Goal: Book appointment/travel/reservation

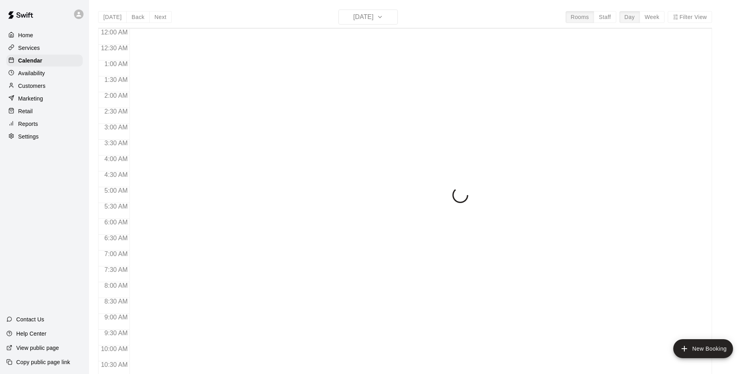
scroll to position [406, 0]
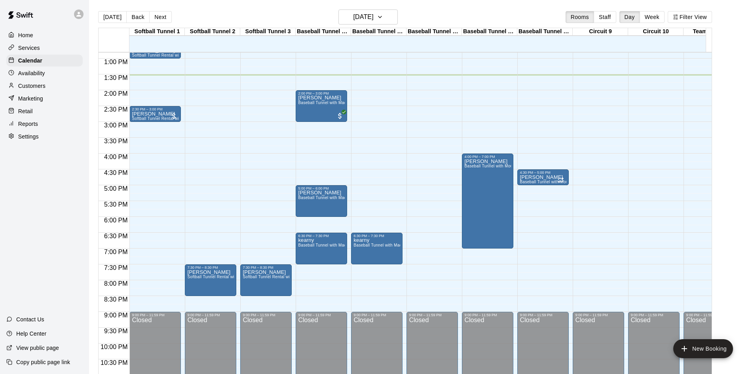
click at [36, 74] on p "Availability" at bounding box center [31, 73] width 27 height 8
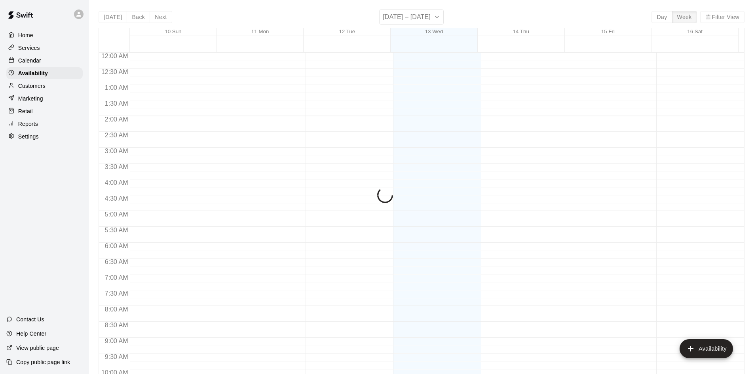
click at [38, 64] on p "Calendar" at bounding box center [29, 61] width 23 height 8
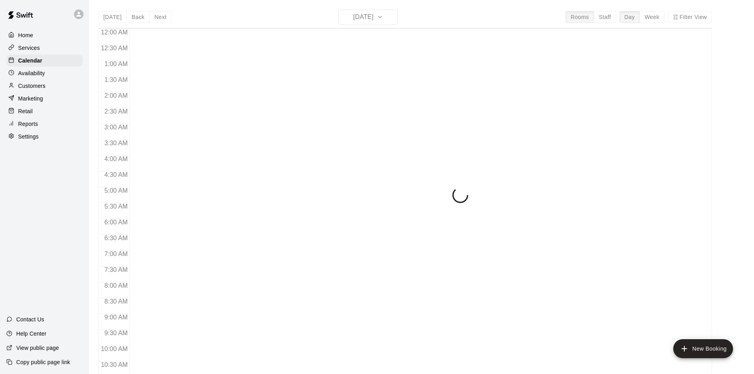
click at [42, 73] on p "Availability" at bounding box center [31, 73] width 27 height 8
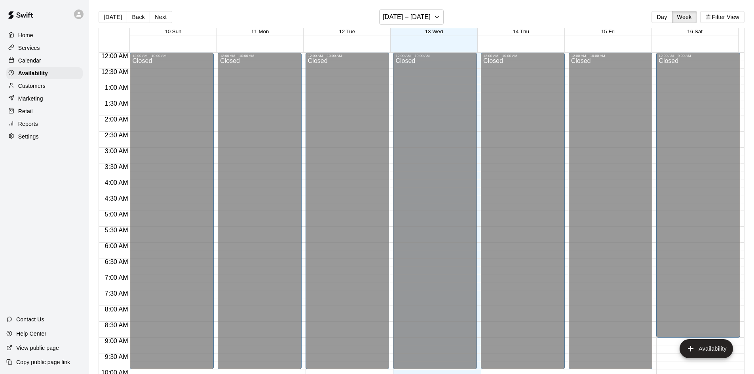
scroll to position [429, 0]
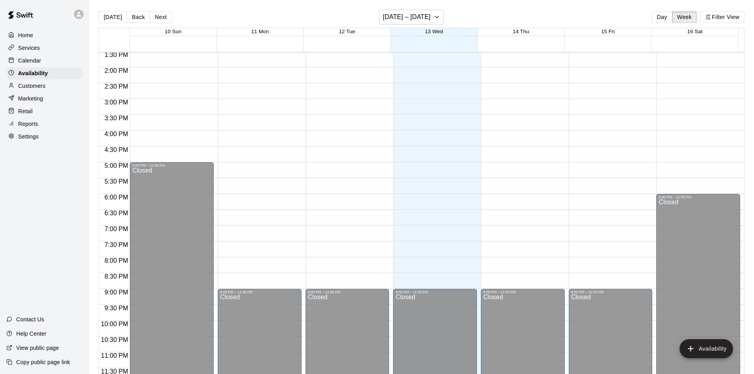
click at [47, 84] on div "Customers" at bounding box center [44, 86] width 76 height 12
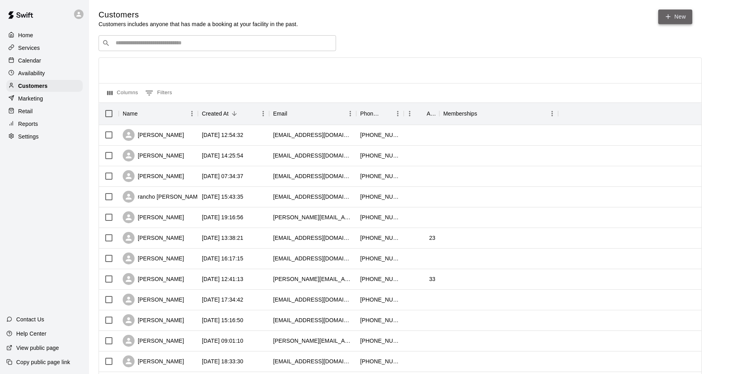
click at [675, 21] on link "New" at bounding box center [675, 16] width 34 height 15
select select "**"
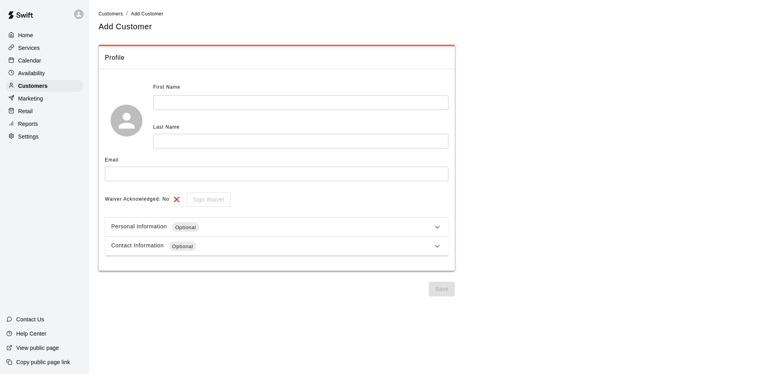
click at [217, 102] on input "text" at bounding box center [300, 102] width 295 height 15
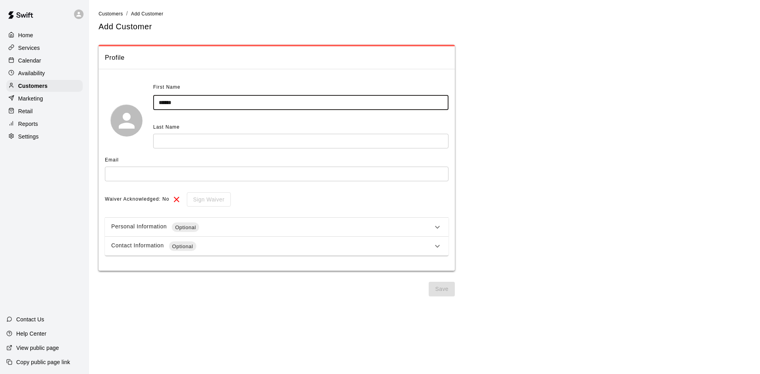
type input "******"
click at [193, 146] on input "text" at bounding box center [300, 141] width 295 height 15
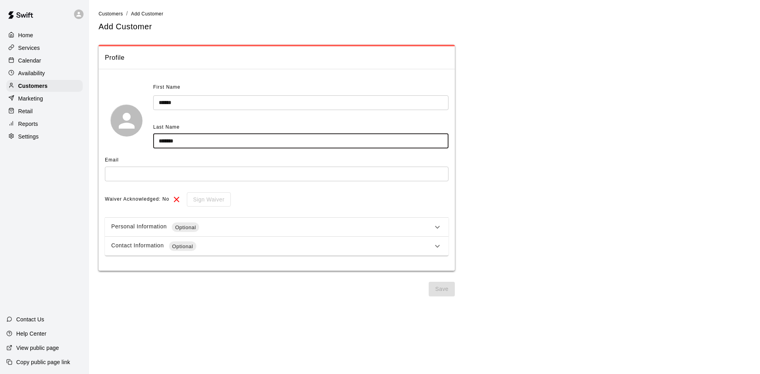
type input "*******"
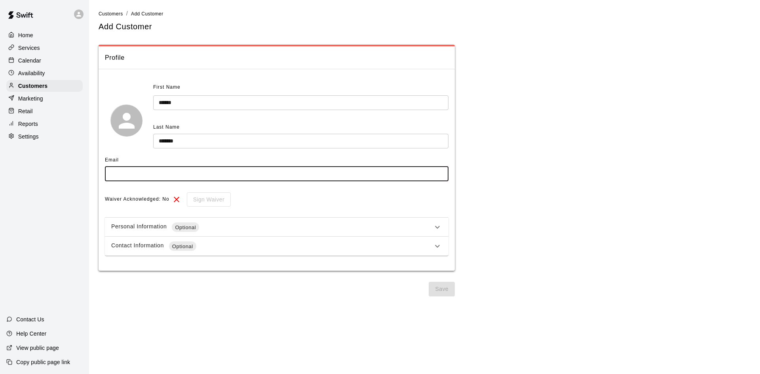
click at [122, 175] on input "text" at bounding box center [276, 174] width 343 height 15
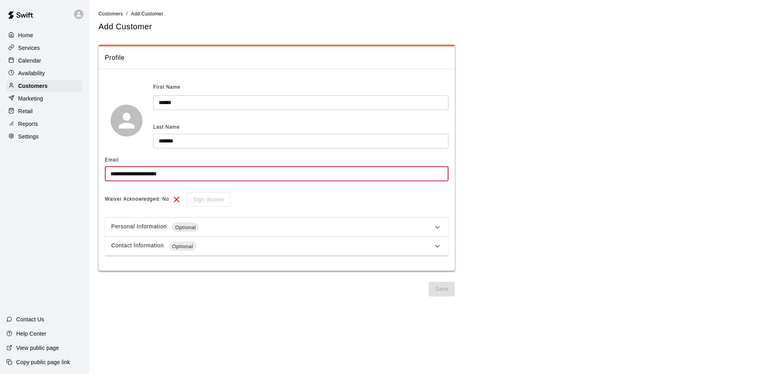
type input "**********"
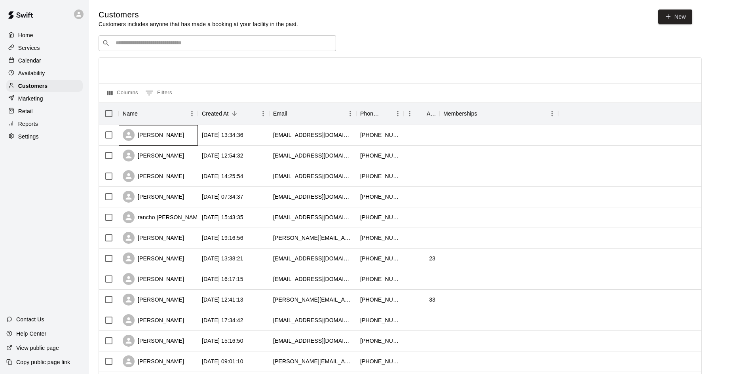
click at [181, 139] on div "[PERSON_NAME]" at bounding box center [158, 135] width 79 height 21
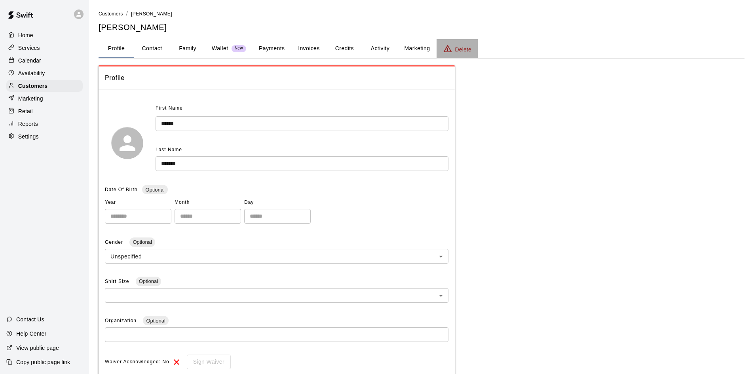
click at [457, 47] on p "Delete" at bounding box center [463, 50] width 16 height 8
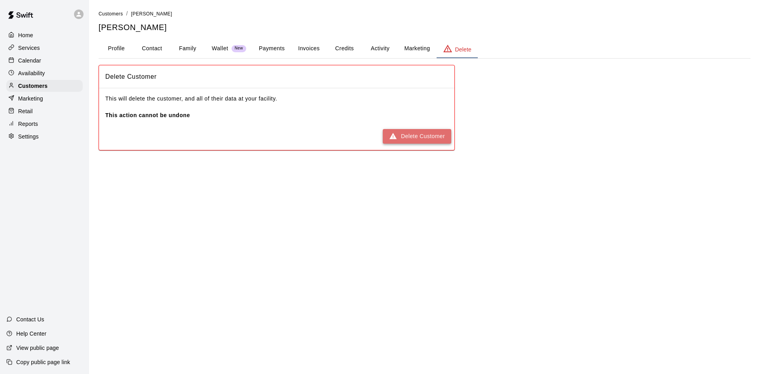
click at [429, 134] on button "Delete Customer" at bounding box center [417, 136] width 68 height 15
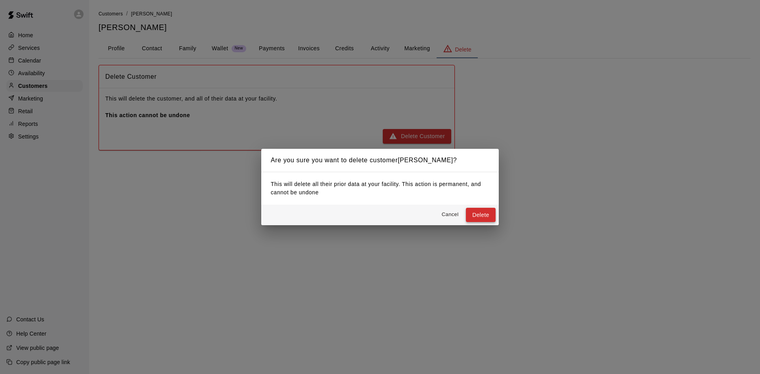
click at [484, 218] on button "Delete" at bounding box center [481, 215] width 30 height 15
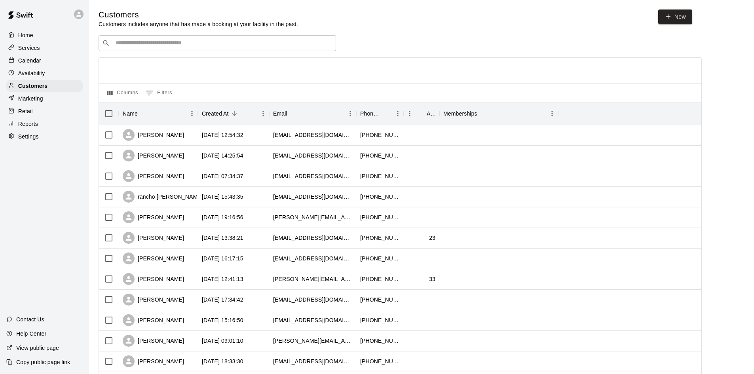
click at [42, 61] on div "Calendar" at bounding box center [44, 61] width 76 height 12
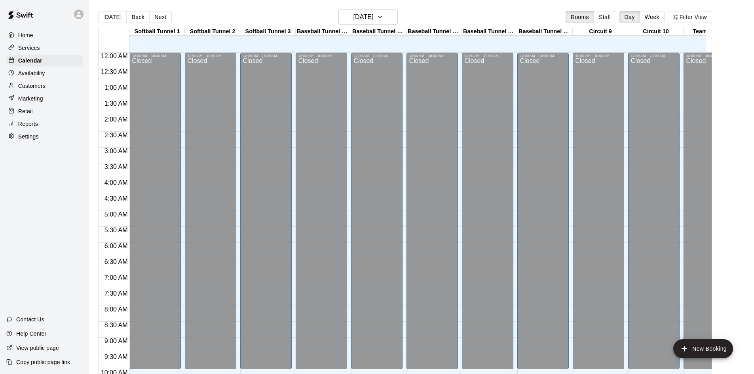
scroll to position [406, 0]
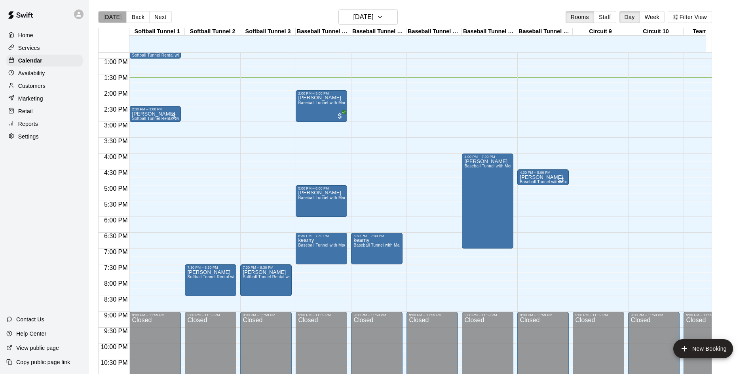
click at [114, 15] on button "[DATE]" at bounding box center [112, 17] width 28 height 12
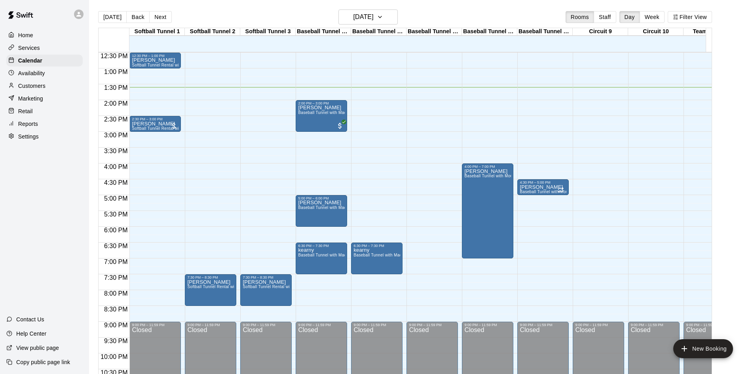
scroll to position [396, 0]
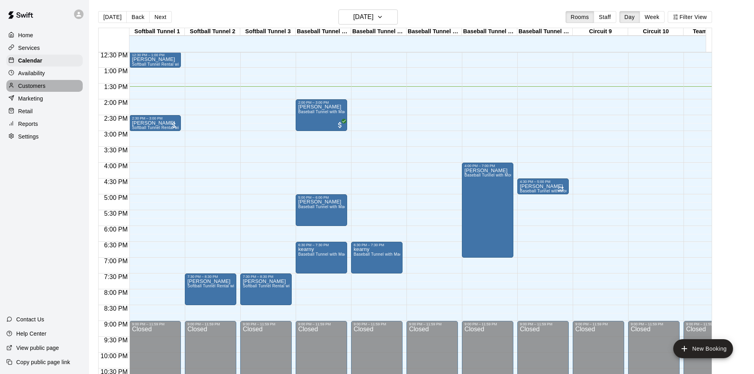
click at [33, 85] on p "Customers" at bounding box center [31, 86] width 27 height 8
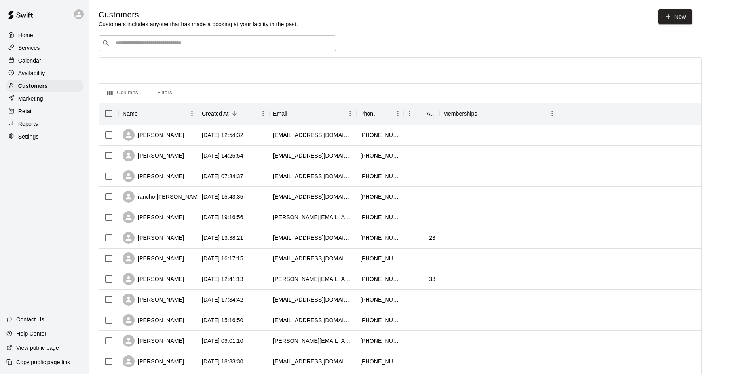
click at [165, 46] on input "Search customers by name or email" at bounding box center [222, 43] width 219 height 8
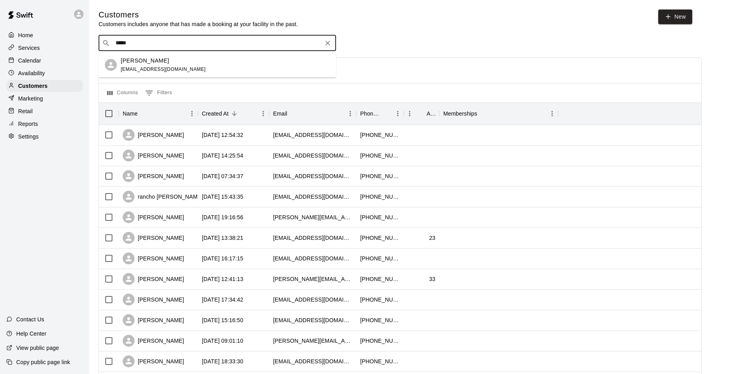
type input "******"
click at [167, 40] on input "******" at bounding box center [216, 43] width 207 height 8
click at [167, 43] on input "******" at bounding box center [216, 43] width 207 height 8
type input "*"
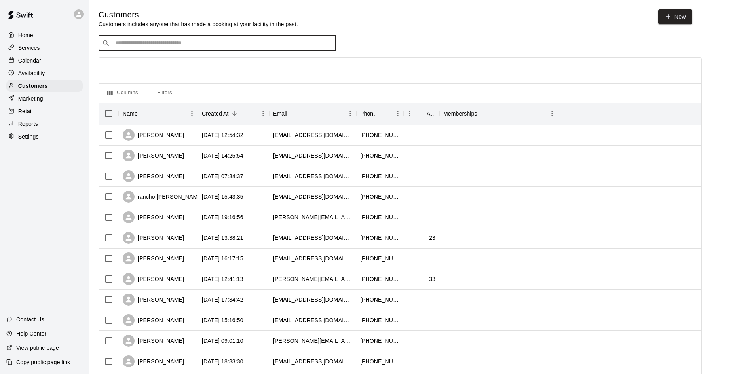
click at [124, 3] on main "Customers Customers includes anyone that has made a booking at your facility in…" at bounding box center [421, 341] width 665 height 683
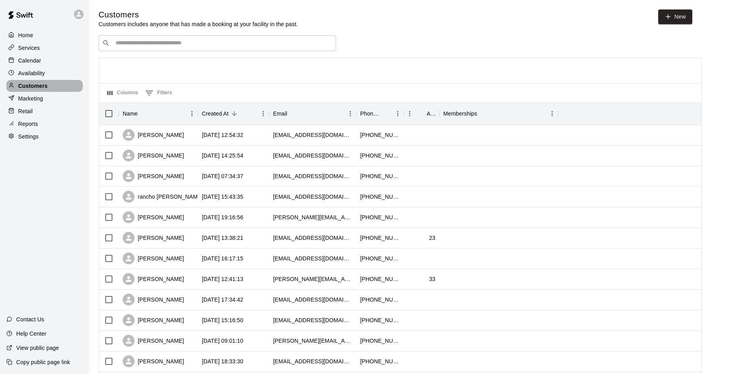
click at [40, 88] on p "Customers" at bounding box center [32, 86] width 29 height 8
click at [174, 31] on div "Customers Customers includes anyone that has made a booking at your facility in…" at bounding box center [422, 334] width 646 height 651
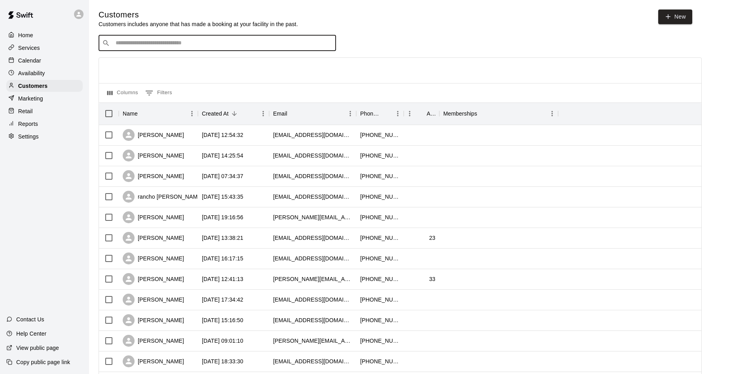
click at [149, 46] on input "Search customers by name or email" at bounding box center [222, 43] width 219 height 8
type input "*****"
click at [150, 43] on input "*****" at bounding box center [216, 43] width 207 height 8
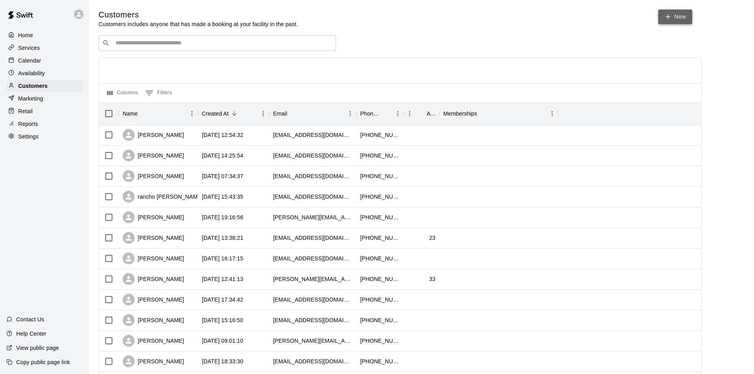
click at [675, 14] on link "New" at bounding box center [675, 16] width 34 height 15
select select "**"
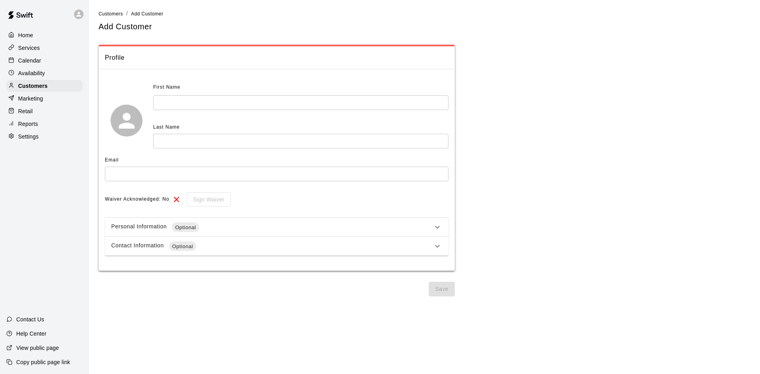
click at [258, 113] on div "First Name ​ Last Name ​" at bounding box center [300, 114] width 295 height 67
click at [256, 106] on input "text" at bounding box center [300, 102] width 295 height 15
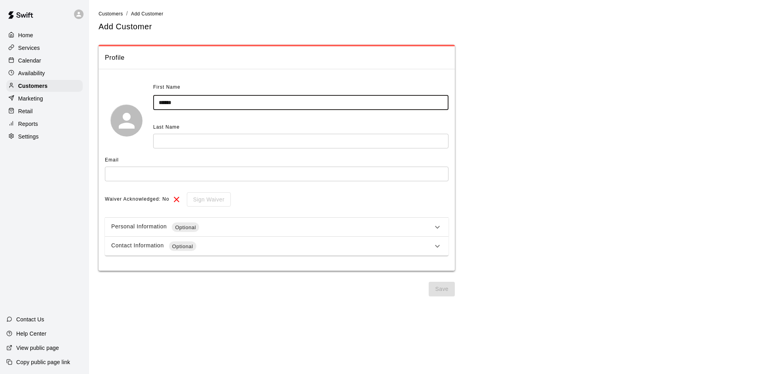
type input "******"
click at [188, 145] on input "text" at bounding box center [300, 141] width 295 height 15
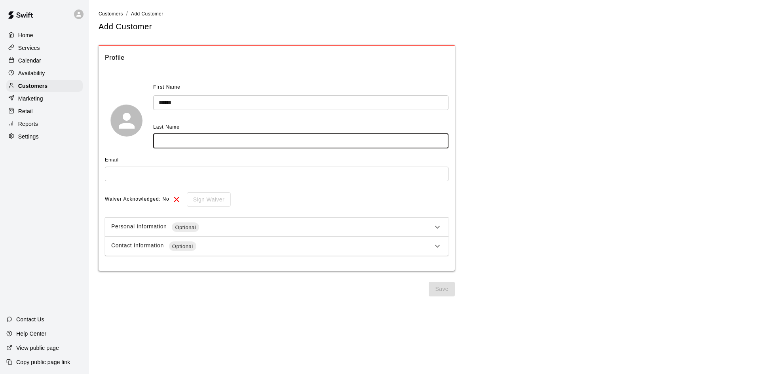
click at [188, 143] on input "text" at bounding box center [300, 141] width 295 height 15
type input "*******"
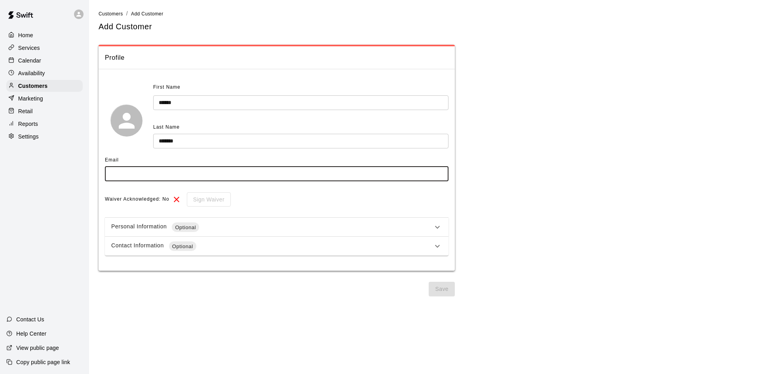
click at [152, 176] on input "text" at bounding box center [276, 174] width 343 height 15
type input "**********"
click at [435, 287] on button "Save" at bounding box center [442, 289] width 26 height 15
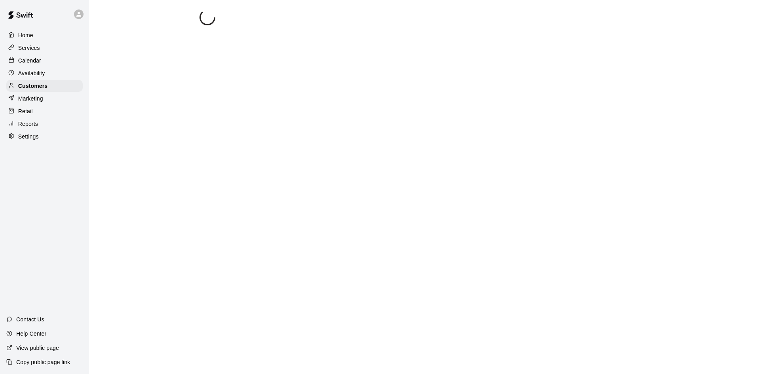
select select "**"
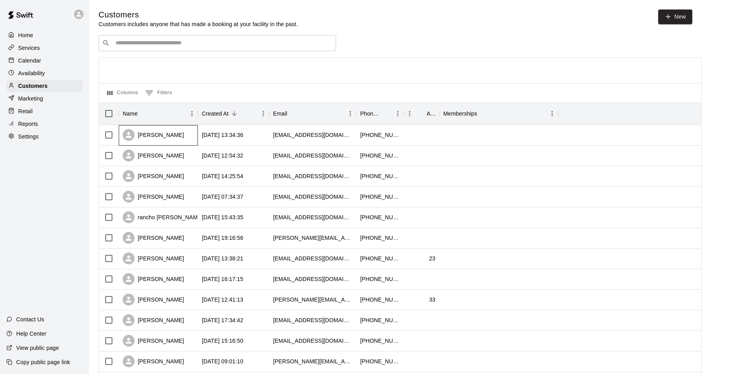
click at [153, 137] on div "[PERSON_NAME]" at bounding box center [153, 135] width 61 height 12
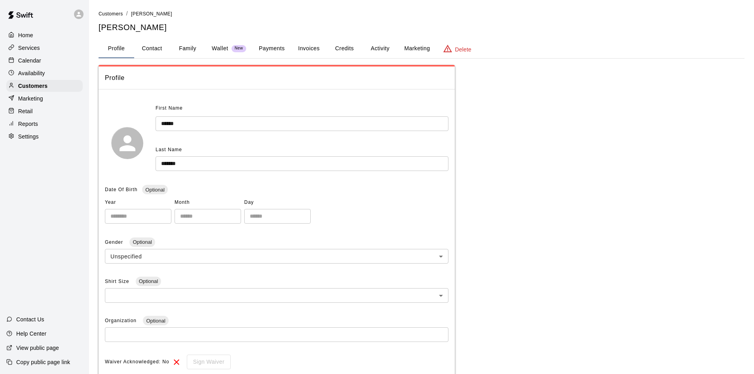
click at [383, 51] on button "Activity" at bounding box center [380, 48] width 36 height 19
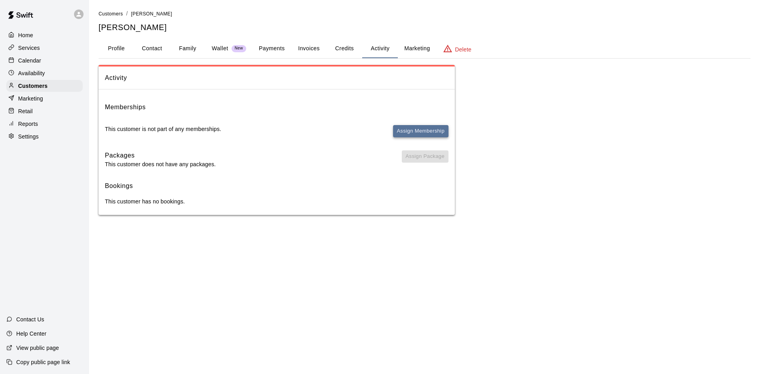
click at [428, 134] on button "Assign Membership" at bounding box center [420, 131] width 55 height 12
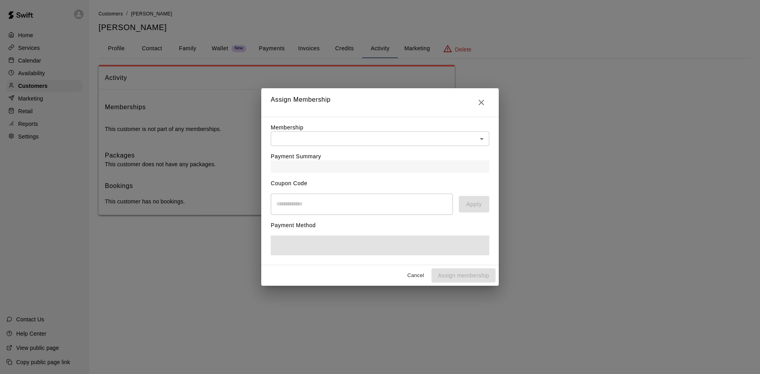
click at [357, 143] on body "Home Services Calendar Availability Customers Marketing Retail Reports Settings…" at bounding box center [380, 115] width 760 height 231
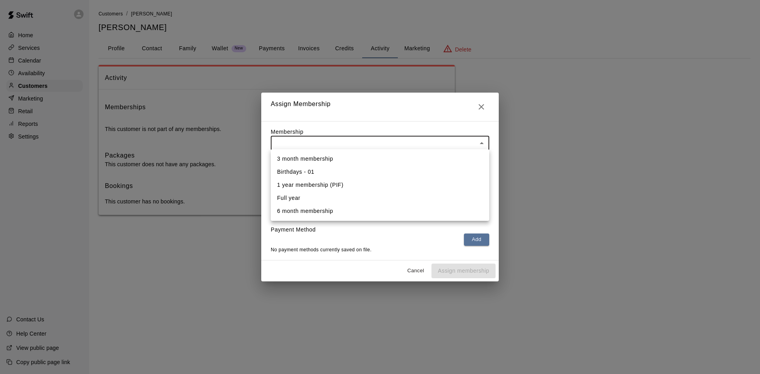
click at [330, 159] on li "3 month membership" at bounding box center [380, 158] width 218 height 13
type input "**********"
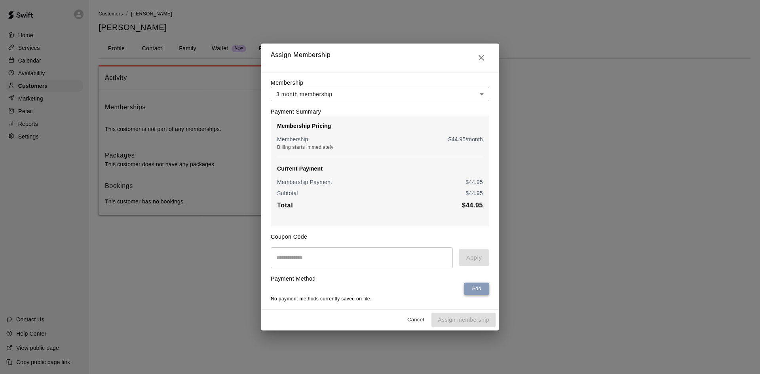
click at [471, 287] on button "Add" at bounding box center [476, 289] width 25 height 12
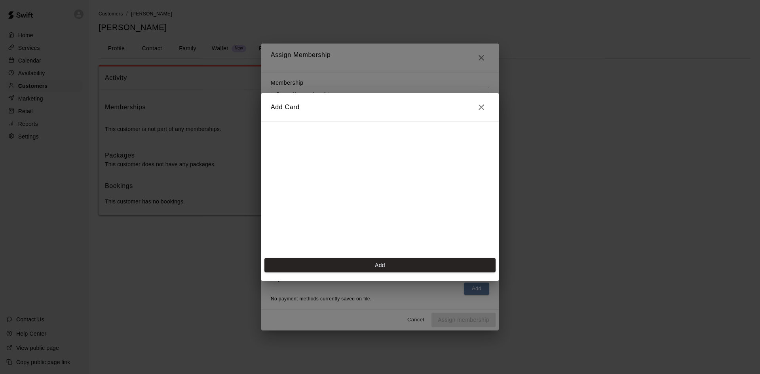
scroll to position [79, 0]
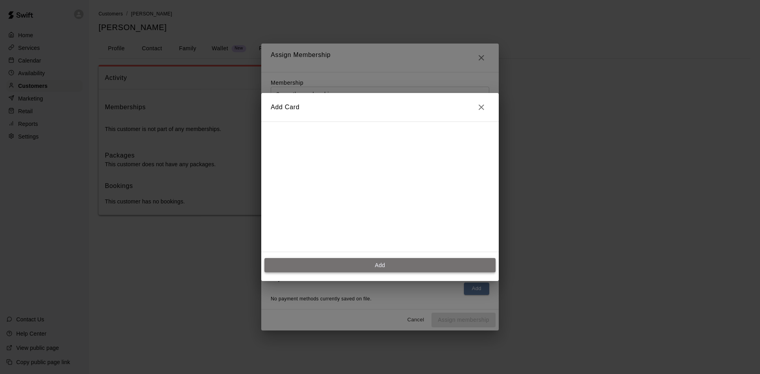
click at [358, 262] on button "Add" at bounding box center [379, 265] width 231 height 15
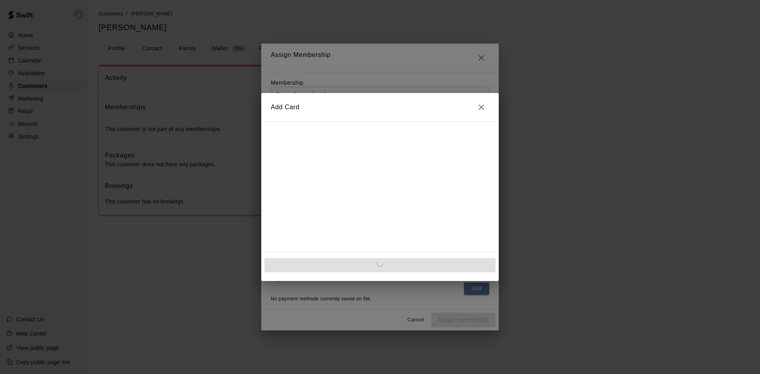
scroll to position [0, 0]
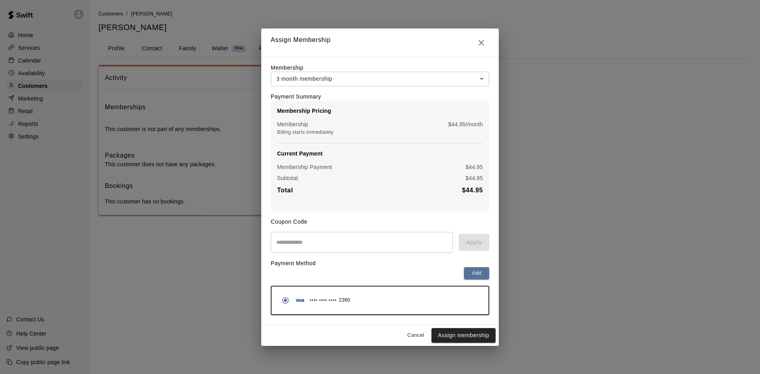
click at [458, 336] on button "Assign membership" at bounding box center [463, 335] width 64 height 15
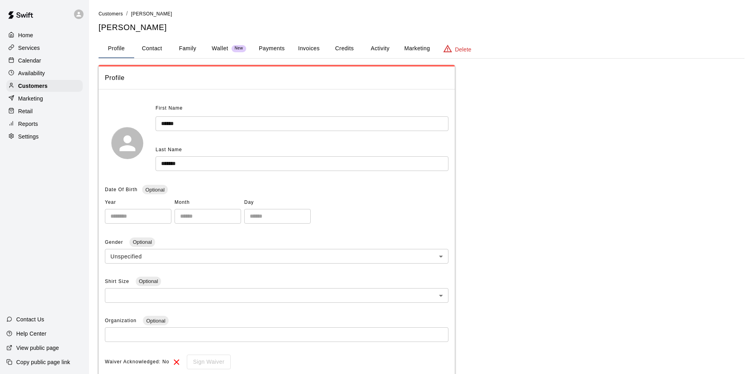
click at [42, 61] on div "Calendar" at bounding box center [44, 61] width 76 height 12
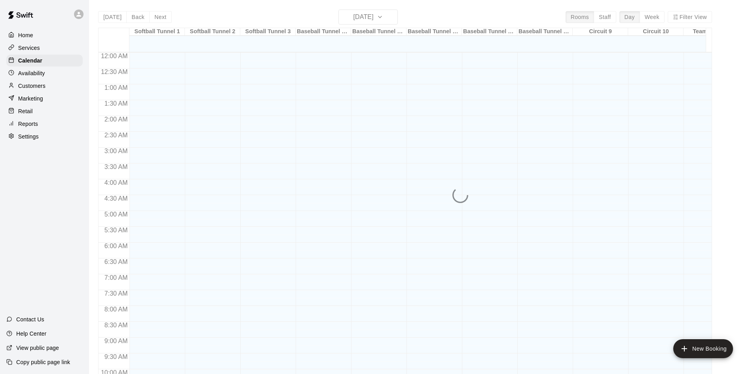
scroll to position [406, 0]
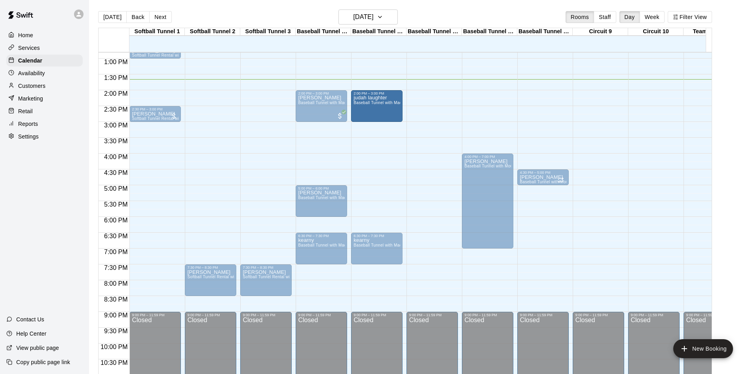
drag, startPoint x: 425, startPoint y: 102, endPoint x: 391, endPoint y: 105, distance: 34.1
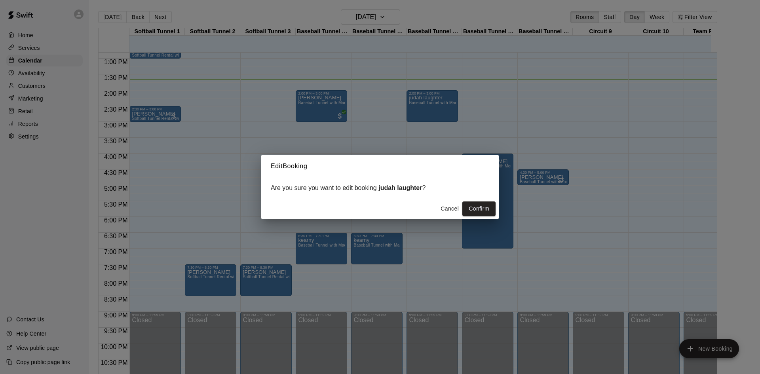
click at [479, 210] on button "Confirm" at bounding box center [478, 208] width 33 height 15
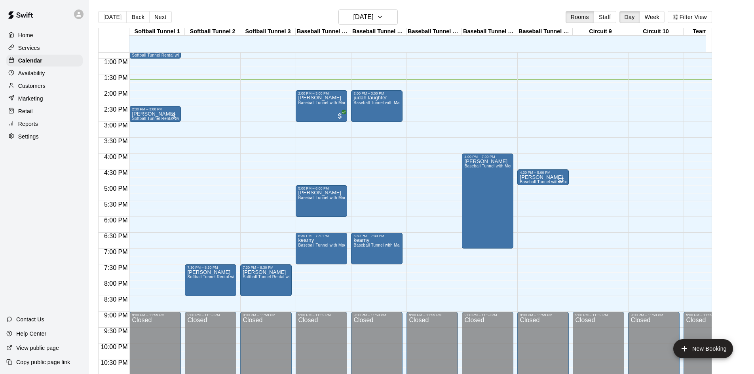
click at [422, 83] on div "12:00 AM – 10:00 AM Closed 9:00 PM – 11:59 PM Closed" at bounding box center [431, 27] width 51 height 760
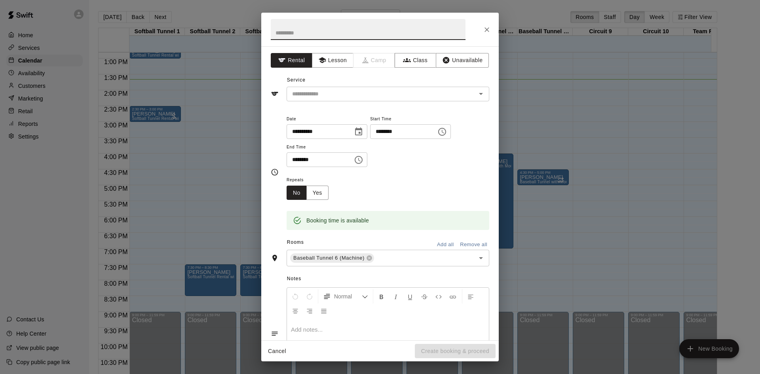
click at [304, 159] on input "********" at bounding box center [316, 159] width 61 height 15
click at [305, 33] on input "text" at bounding box center [368, 29] width 195 height 21
type input "*******"
click at [318, 96] on input "text" at bounding box center [376, 94] width 174 height 10
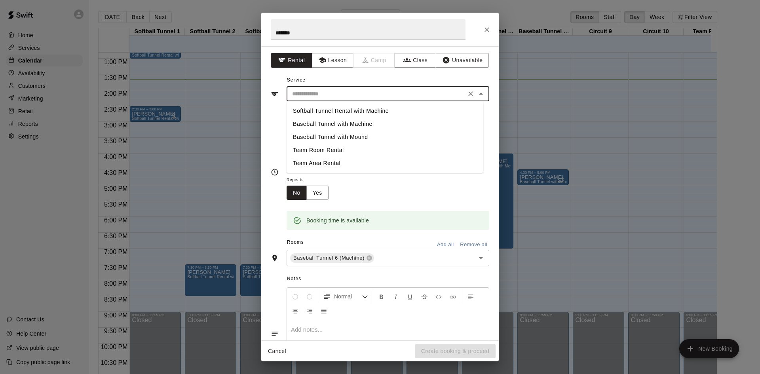
click at [330, 125] on li "Baseball Tunnel with Machine" at bounding box center [384, 124] width 197 height 13
type input "**********"
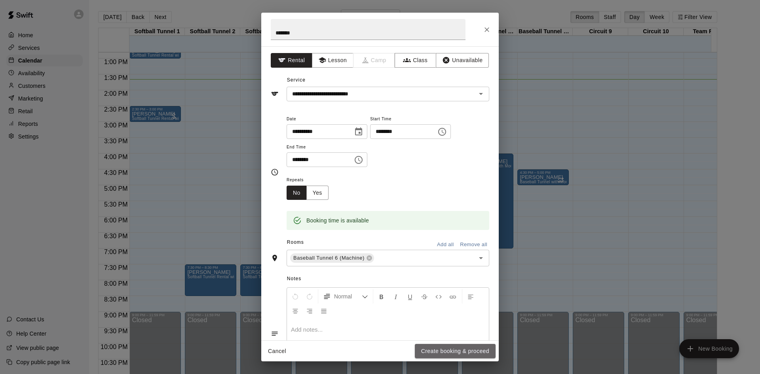
click at [436, 352] on button "Create booking & proceed" at bounding box center [455, 351] width 81 height 15
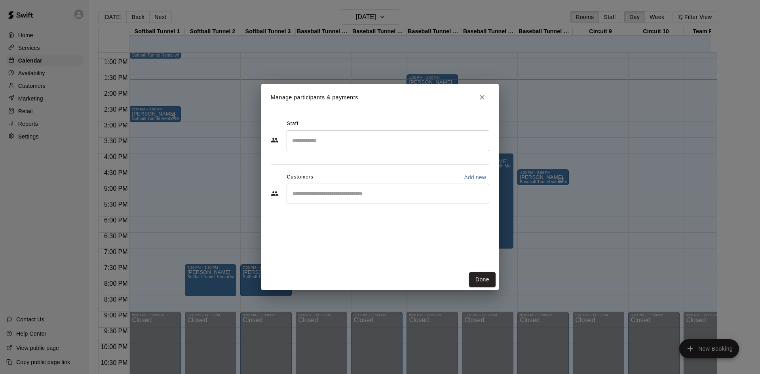
click at [375, 200] on div "​" at bounding box center [387, 194] width 203 height 20
type input "*******"
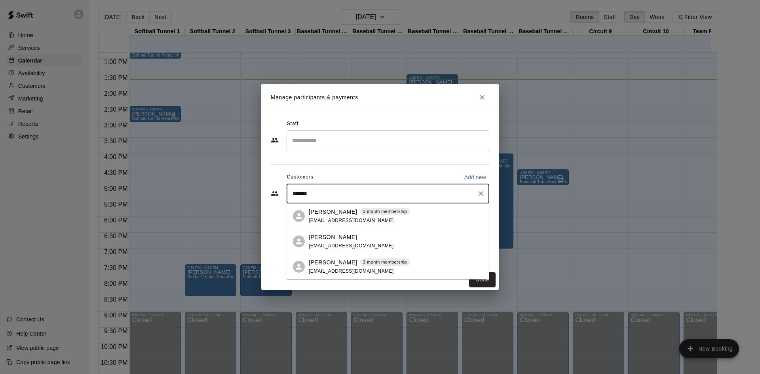
click at [344, 217] on div "Charli Chapman 3 month membership chapmantribewa@gmail.com" at bounding box center [359, 216] width 101 height 17
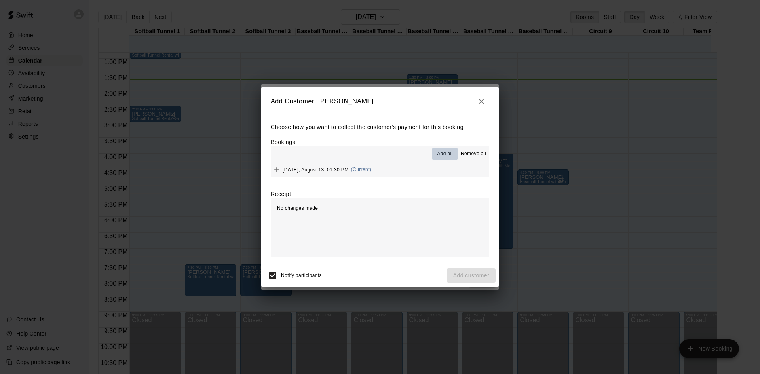
click at [446, 153] on span "Add all" at bounding box center [445, 154] width 16 height 8
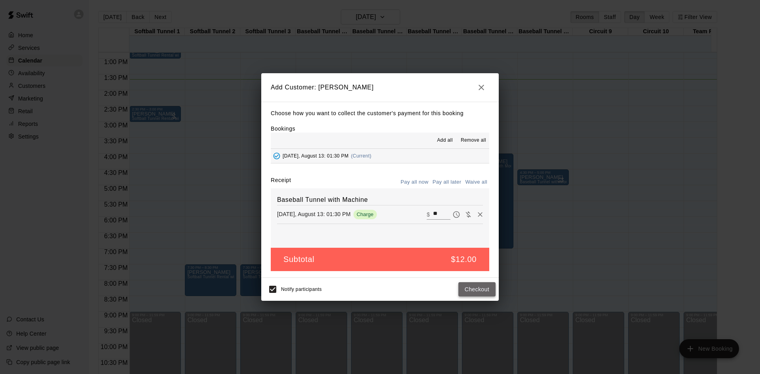
click at [474, 287] on button "Checkout" at bounding box center [476, 289] width 37 height 15
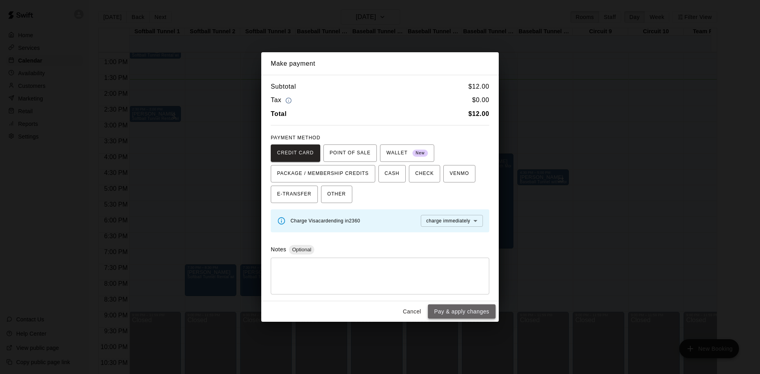
click at [451, 316] on button "Pay & apply changes" at bounding box center [462, 311] width 68 height 15
click at [451, 316] on div "Cancel Pay & apply changes" at bounding box center [379, 311] width 237 height 21
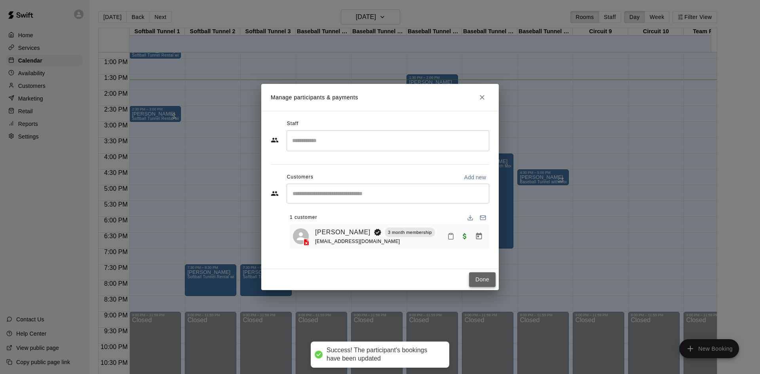
click at [479, 276] on button "Done" at bounding box center [482, 279] width 27 height 15
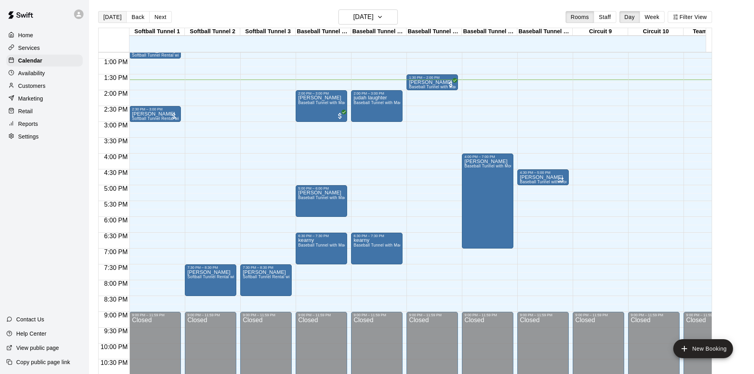
click at [104, 19] on button "[DATE]" at bounding box center [112, 17] width 28 height 12
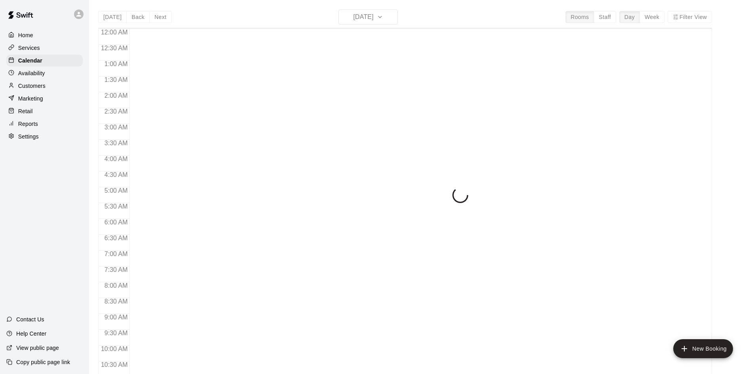
scroll to position [406, 0]
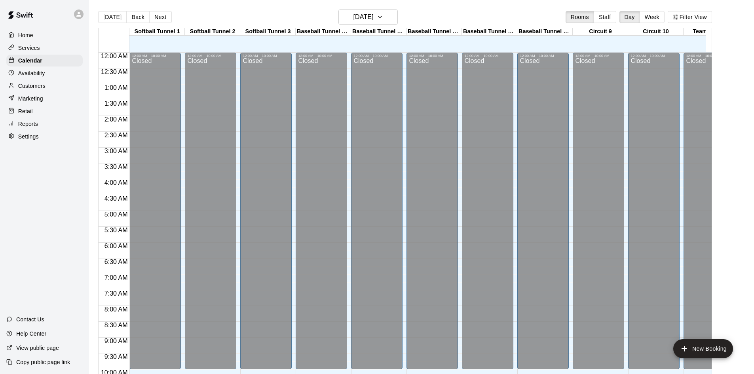
scroll to position [406, 0]
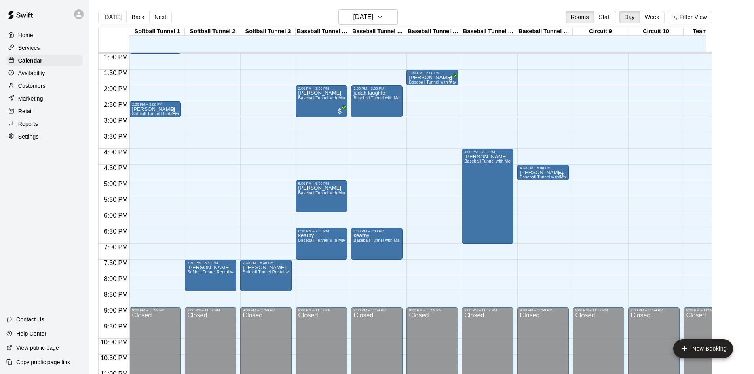
scroll to position [396, 0]
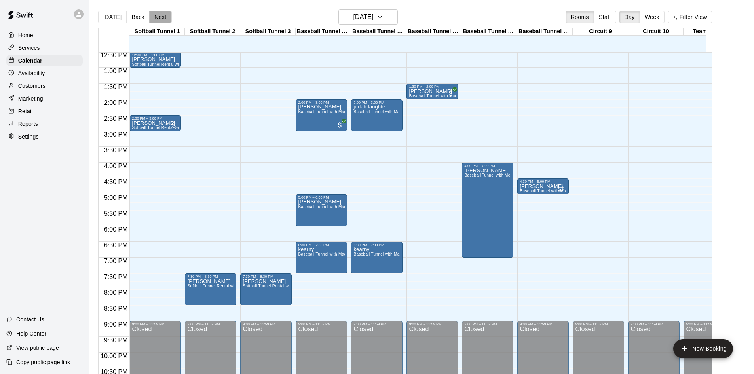
click at [161, 18] on button "Next" at bounding box center [160, 17] width 22 height 12
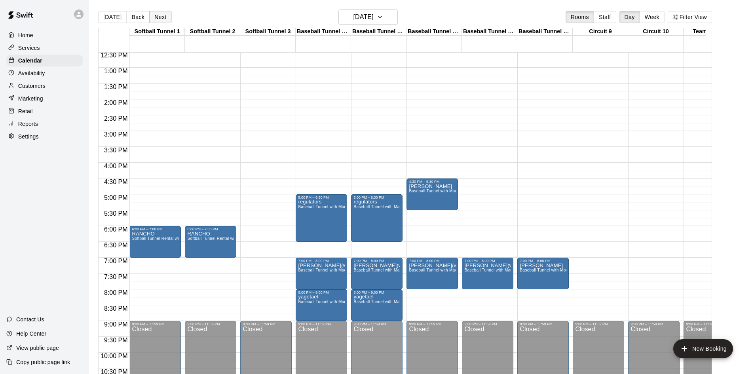
click at [161, 18] on button "Next" at bounding box center [160, 17] width 22 height 12
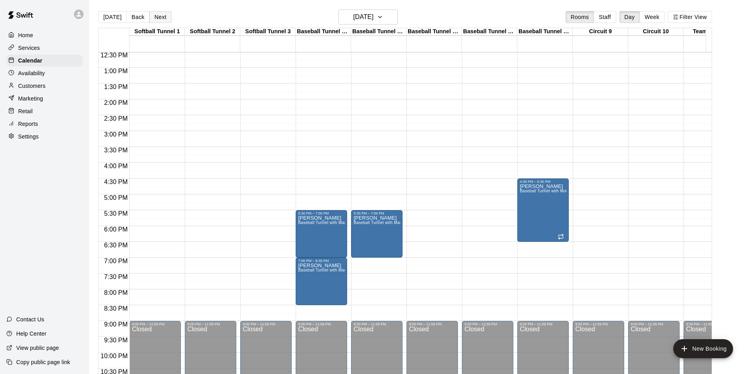
click at [161, 18] on button "Next" at bounding box center [160, 17] width 22 height 12
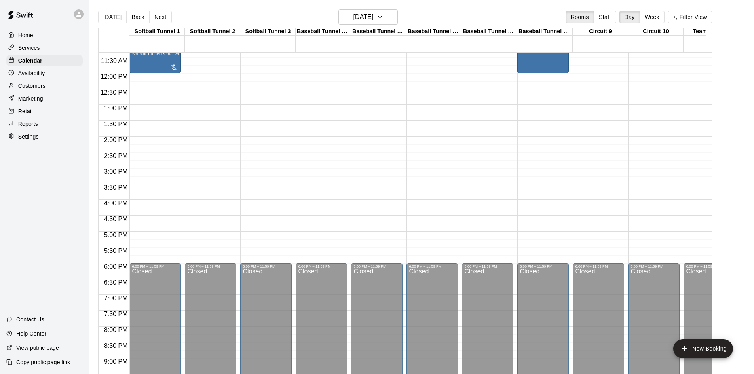
scroll to position [278, 0]
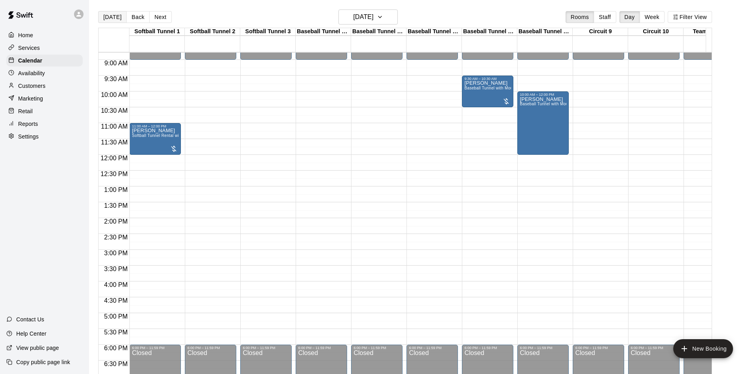
click at [105, 15] on button "[DATE]" at bounding box center [112, 17] width 28 height 12
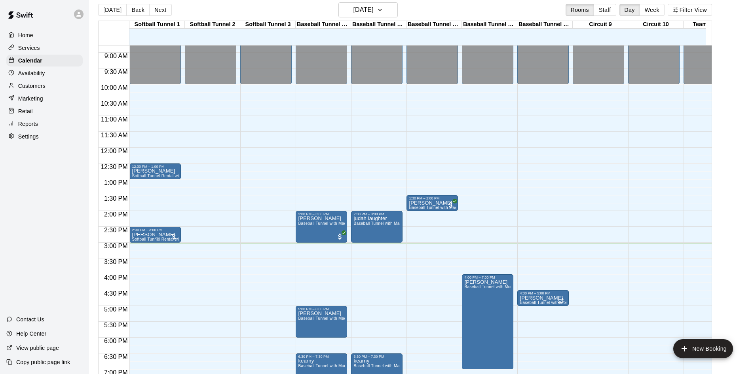
scroll to position [13, 0]
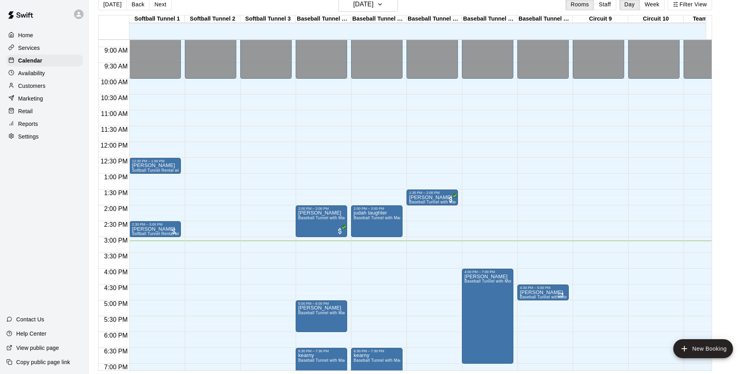
click at [261, 271] on div "12:00 AM – 10:00 AM Closed 7:30 PM – 8:30 PM [PERSON_NAME] Softball Tunnel Rent…" at bounding box center [265, 142] width 51 height 760
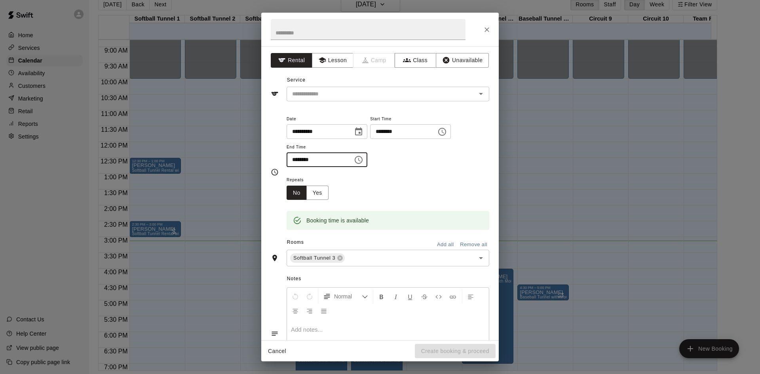
click at [489, 32] on icon "Close" at bounding box center [487, 30] width 8 height 8
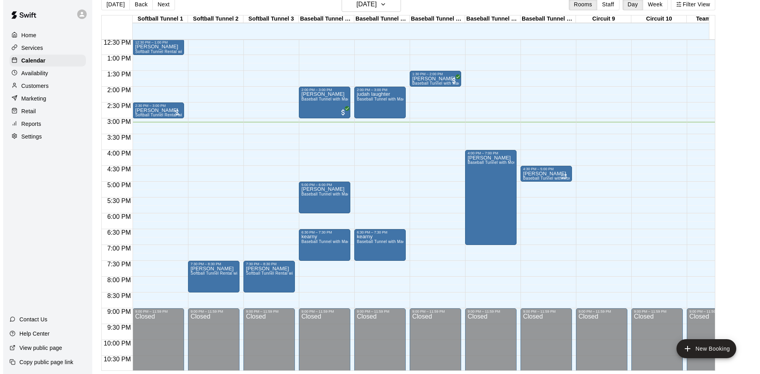
scroll to position [357, 0]
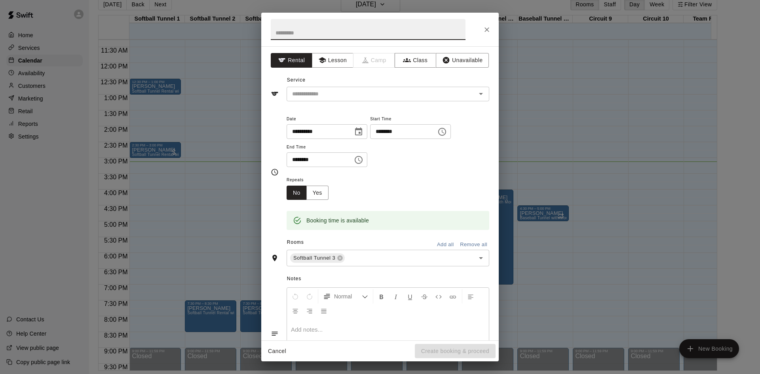
click at [310, 34] on input "text" at bounding box center [368, 29] width 195 height 21
type input "*****"
click at [336, 88] on div "​" at bounding box center [387, 94] width 203 height 15
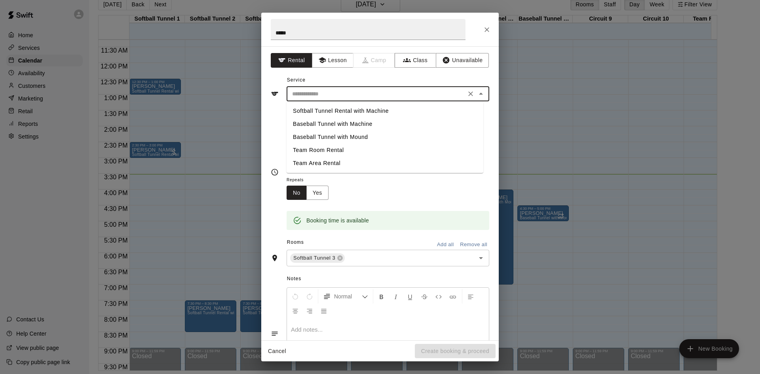
click at [352, 120] on li "Baseball Tunnel with Machine" at bounding box center [384, 124] width 197 height 13
type input "**********"
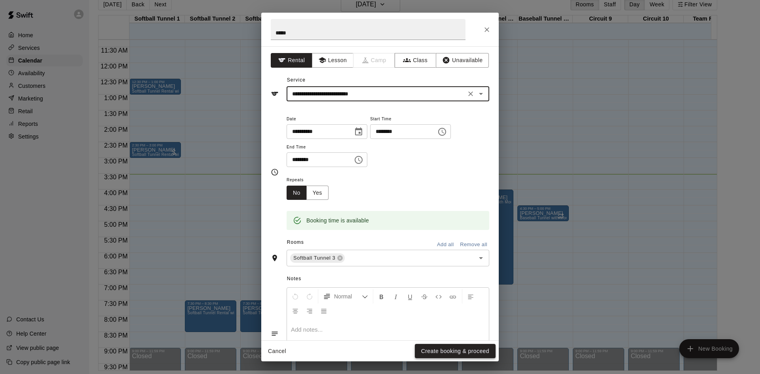
click at [464, 351] on button "Create booking & proceed" at bounding box center [455, 351] width 81 height 15
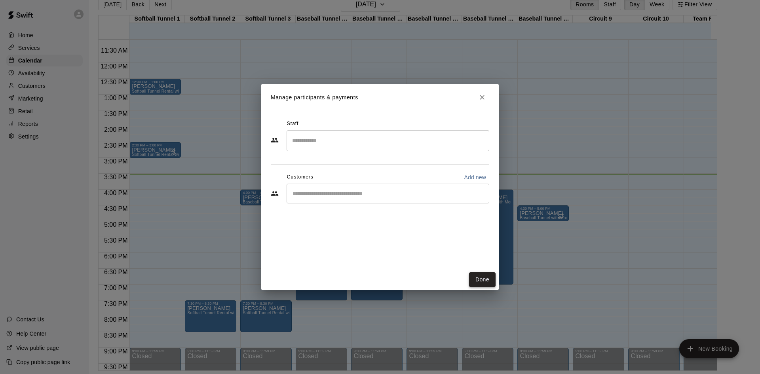
click at [490, 280] on button "Done" at bounding box center [482, 279] width 27 height 15
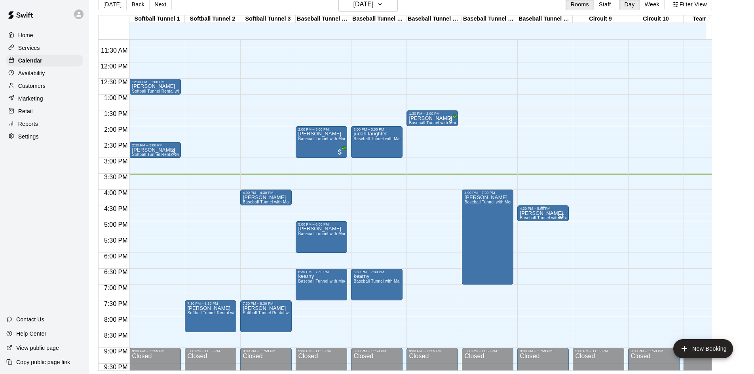
click at [533, 213] on p "[PERSON_NAME]" at bounding box center [543, 213] width 47 height 0
click at [538, 210] on div "4:30 PM – 5:00 PM" at bounding box center [543, 209] width 47 height 4
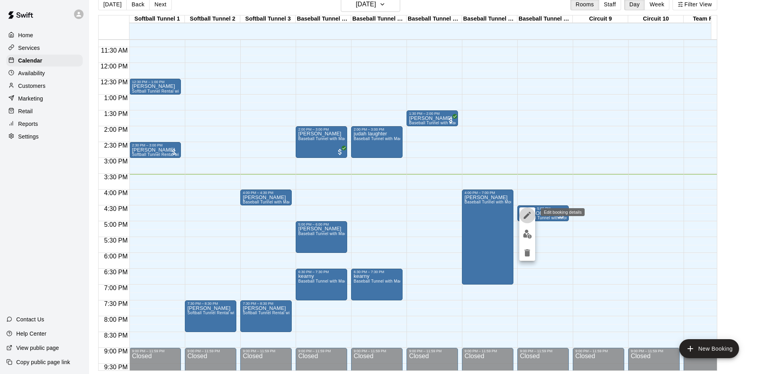
click at [523, 212] on icon "edit" at bounding box center [526, 215] width 9 height 9
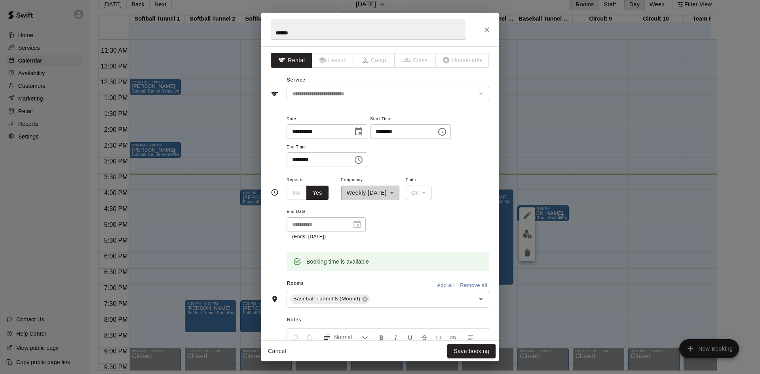
click at [598, 162] on div "**********" at bounding box center [380, 187] width 760 height 374
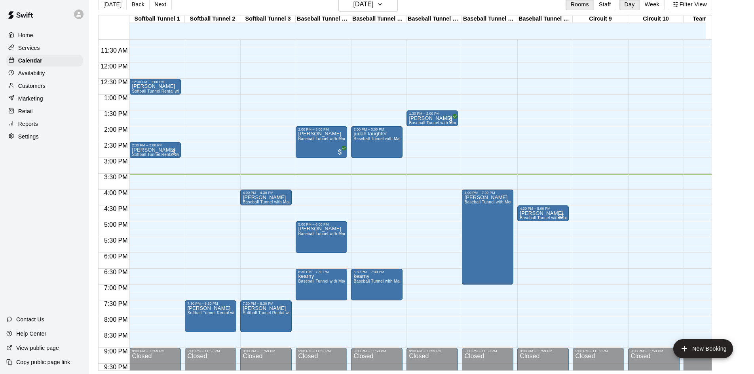
click at [156, 4] on button "Next" at bounding box center [160, 4] width 22 height 12
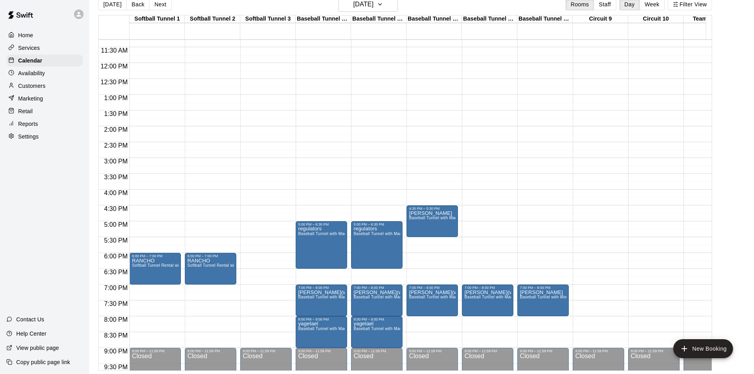
click at [533, 218] on div "12:00 AM – 10:00 AM Closed 7:00 PM – 8:00 PM [PERSON_NAME][GEOGRAPHIC_DATA] wit…" at bounding box center [542, 63] width 51 height 760
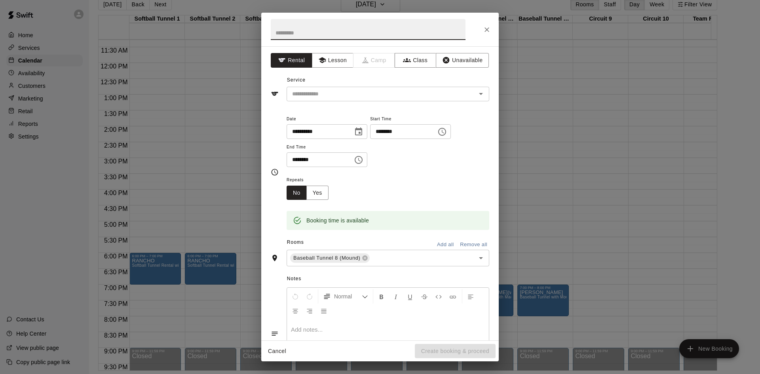
click at [493, 25] on div at bounding box center [379, 30] width 237 height 34
click at [486, 29] on icon "Close" at bounding box center [486, 29] width 5 height 5
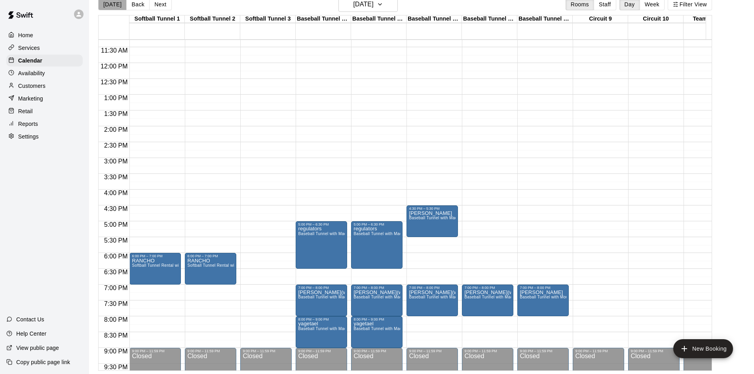
click at [113, 4] on button "[DATE]" at bounding box center [112, 4] width 28 height 12
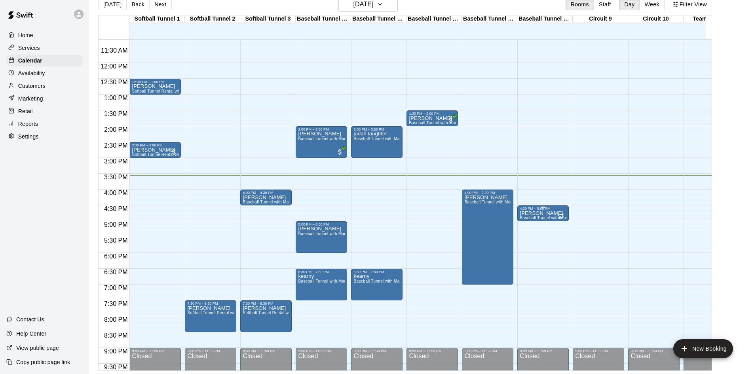
drag, startPoint x: 535, startPoint y: 216, endPoint x: 521, endPoint y: 217, distance: 13.9
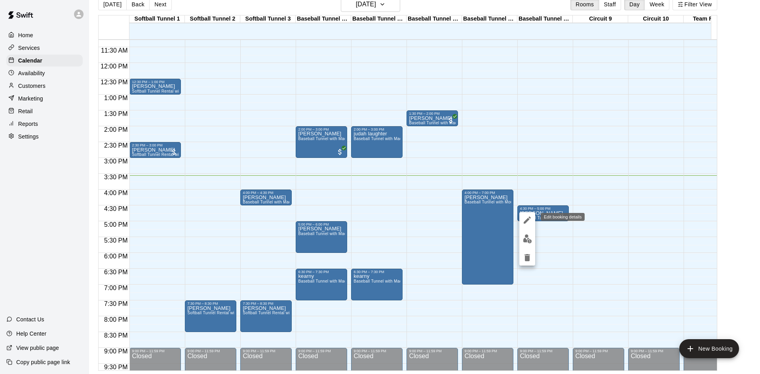
click at [528, 215] on button "edit" at bounding box center [527, 220] width 16 height 16
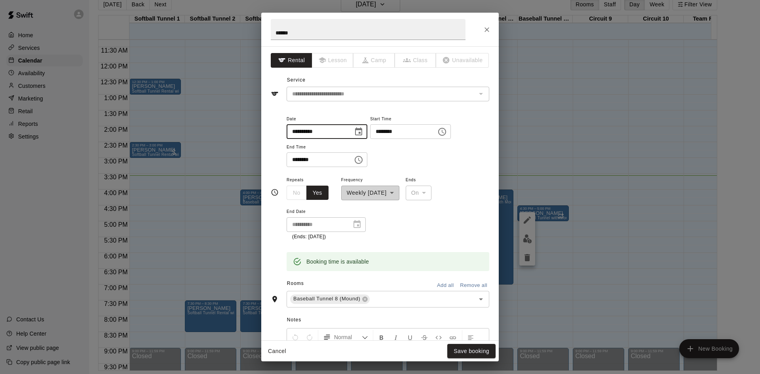
click at [304, 131] on input "**********" at bounding box center [316, 131] width 61 height 15
type input "**********"
click at [484, 349] on button "Save booking" at bounding box center [471, 351] width 48 height 15
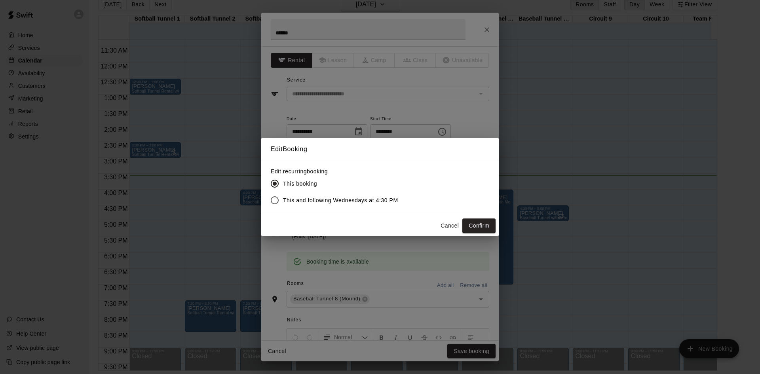
click at [481, 223] on button "Confirm" at bounding box center [478, 225] width 33 height 15
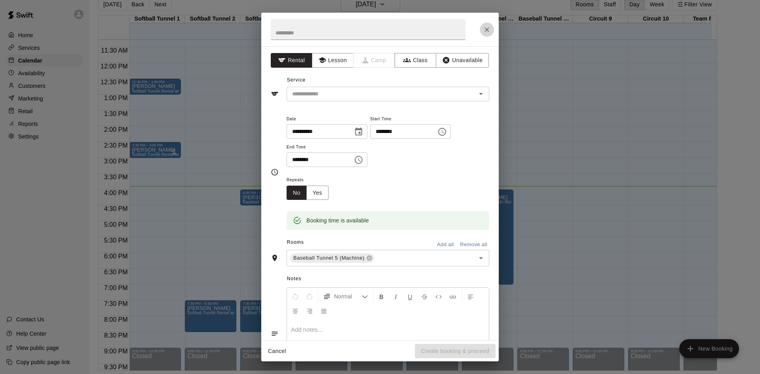
click at [483, 31] on icon "Close" at bounding box center [487, 30] width 8 height 8
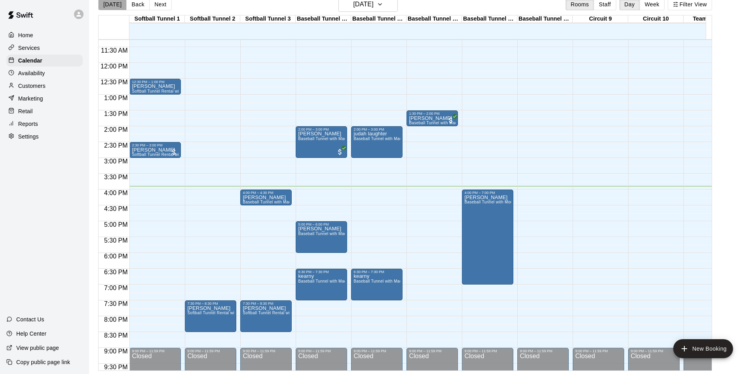
click at [114, 5] on button "[DATE]" at bounding box center [112, 4] width 28 height 12
click at [161, 8] on button "Next" at bounding box center [160, 4] width 22 height 12
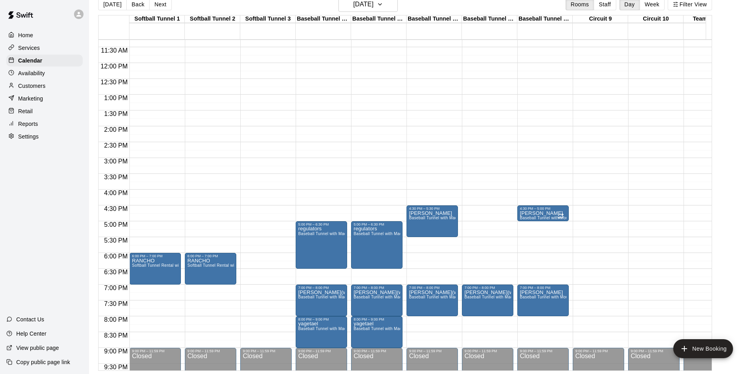
click at [130, 1] on button "Back" at bounding box center [137, 4] width 23 height 12
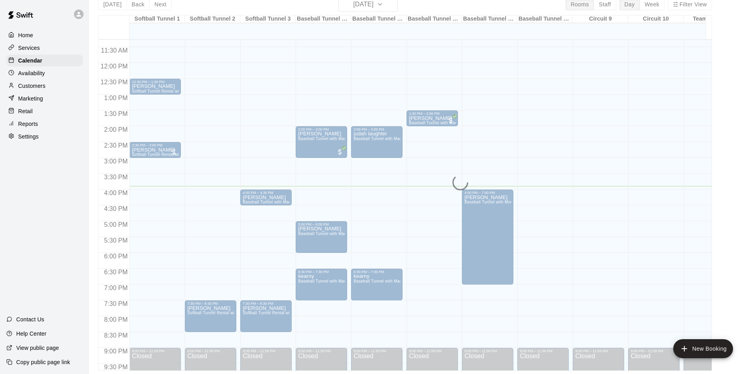
click at [110, 6] on div "[DATE] Back [DATE][DATE] Rooms Staff Day Week Filter View Softball Tunnel 1 13 …" at bounding box center [405, 184] width 614 height 374
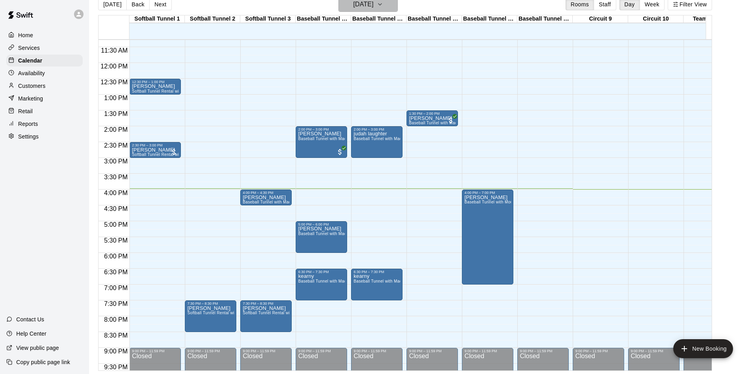
click at [358, 6] on h6 "[DATE]" at bounding box center [363, 4] width 20 height 11
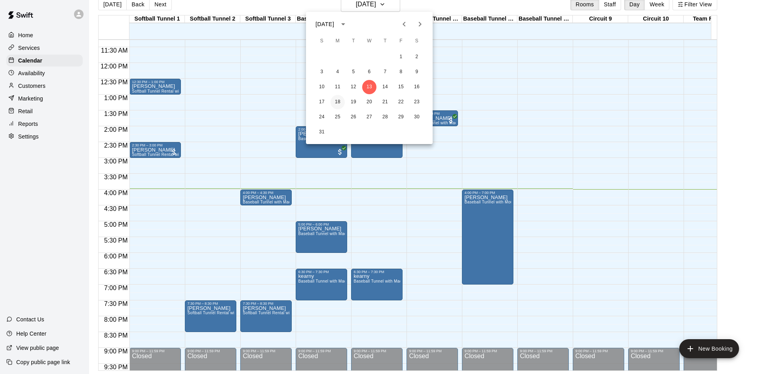
click at [339, 104] on button "18" at bounding box center [337, 102] width 14 height 14
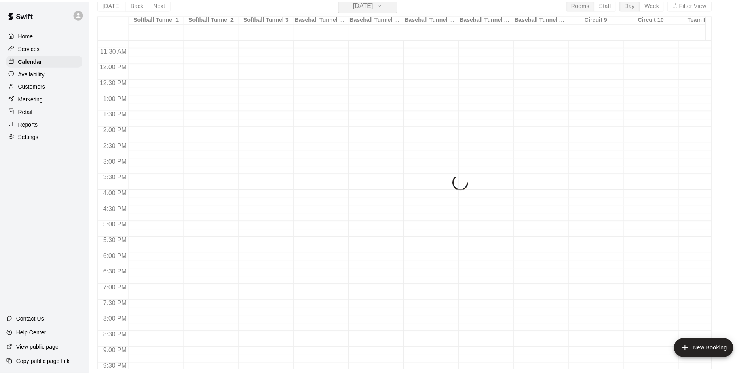
scroll to position [9, 0]
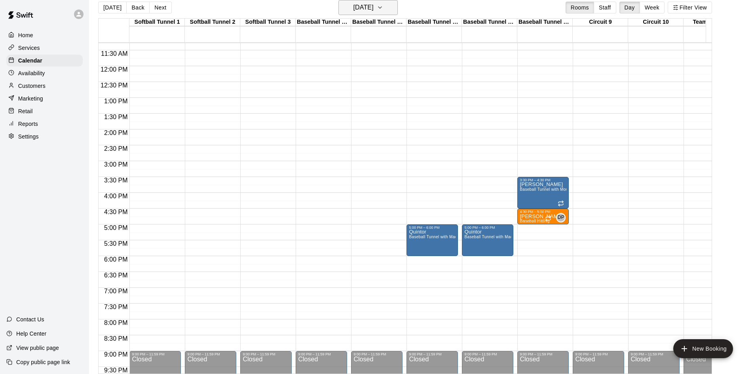
click at [372, 12] on h6 "[DATE]" at bounding box center [363, 7] width 20 height 11
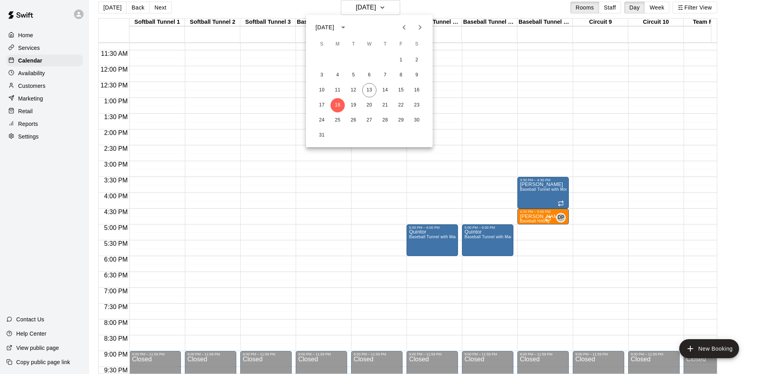
click at [392, 248] on div at bounding box center [380, 187] width 760 height 374
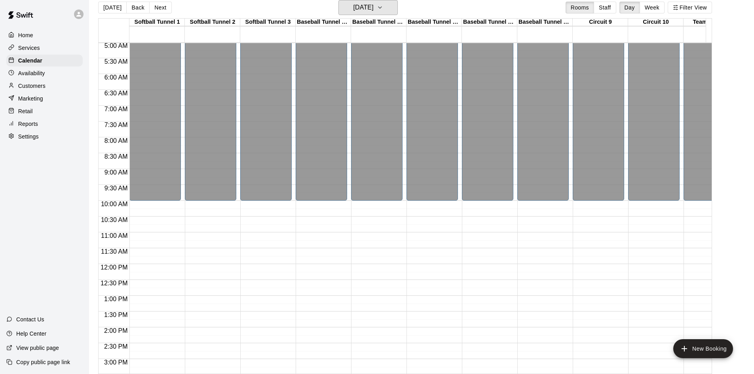
scroll to position [40, 0]
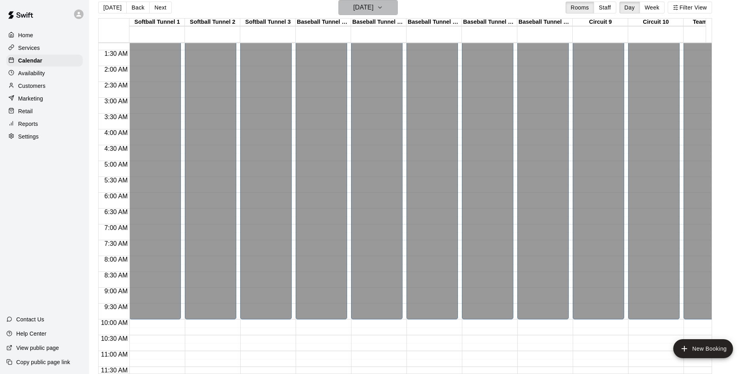
click at [378, 2] on button "[DATE]" at bounding box center [367, 7] width 59 height 15
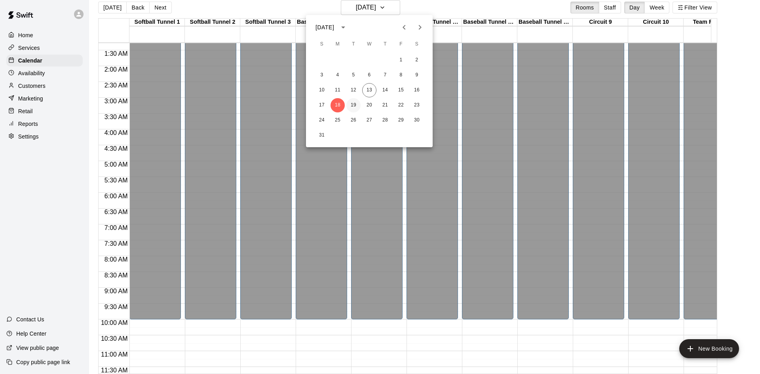
click at [357, 103] on button "19" at bounding box center [353, 105] width 14 height 14
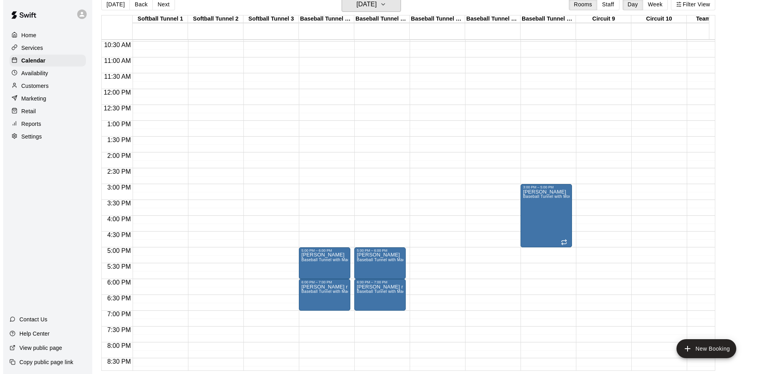
scroll to position [317, 0]
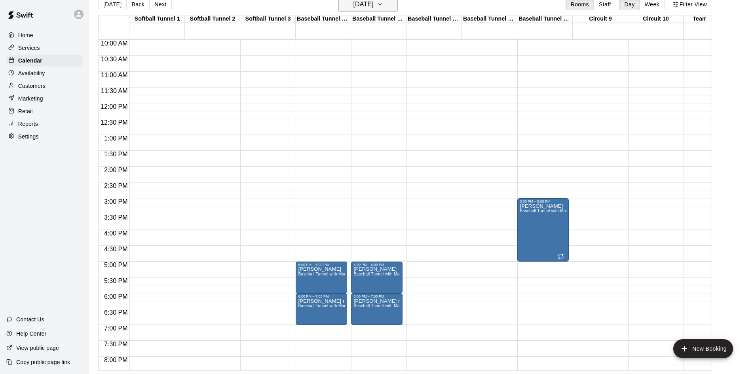
click at [359, 9] on h6 "[DATE]" at bounding box center [363, 4] width 20 height 11
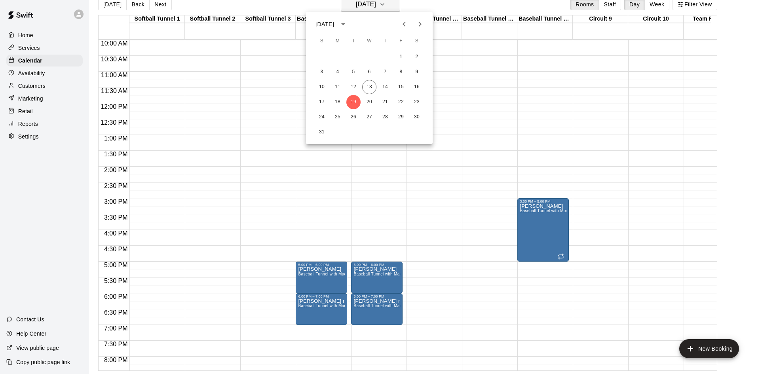
click at [359, 9] on div at bounding box center [380, 187] width 760 height 374
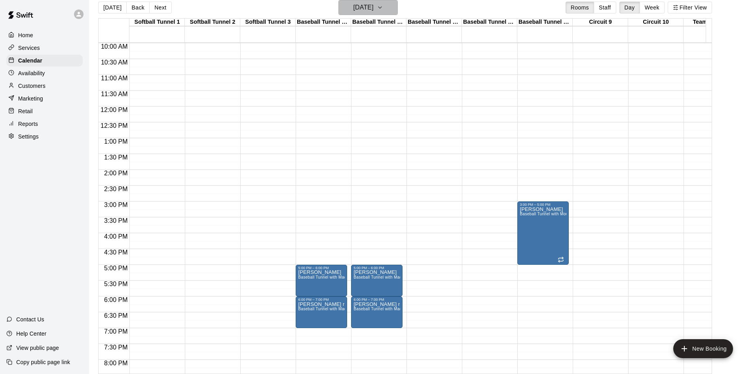
click at [374, 12] on h6 "[DATE]" at bounding box center [363, 7] width 20 height 11
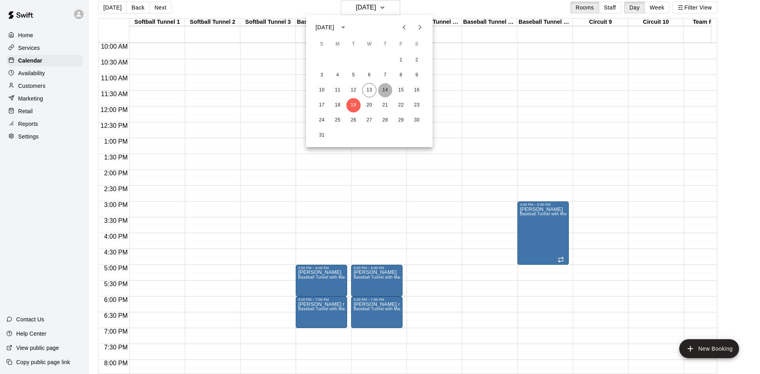
click at [388, 90] on button "14" at bounding box center [385, 90] width 14 height 14
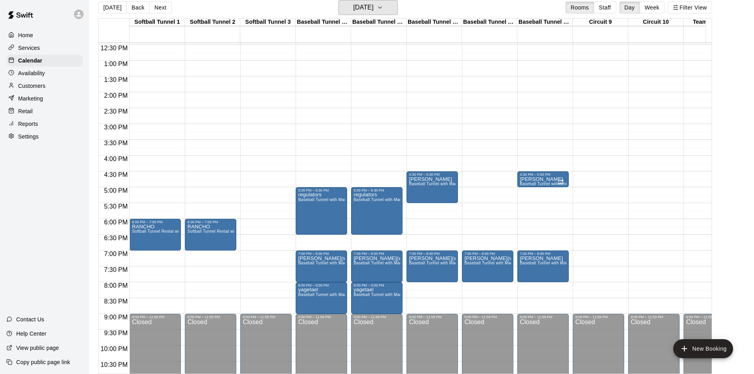
scroll to position [396, 0]
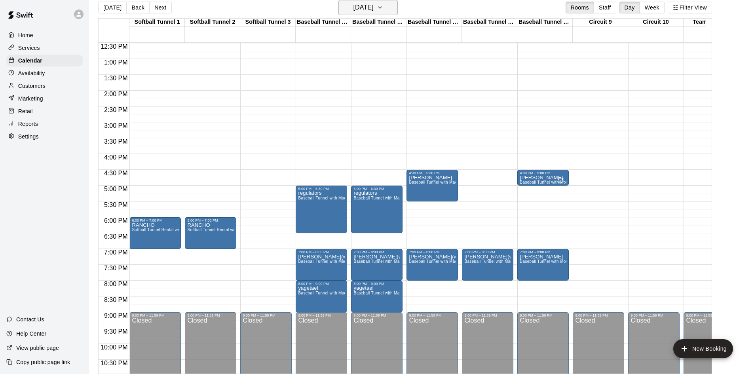
click at [383, 10] on icon "button" at bounding box center [380, 7] width 6 height 9
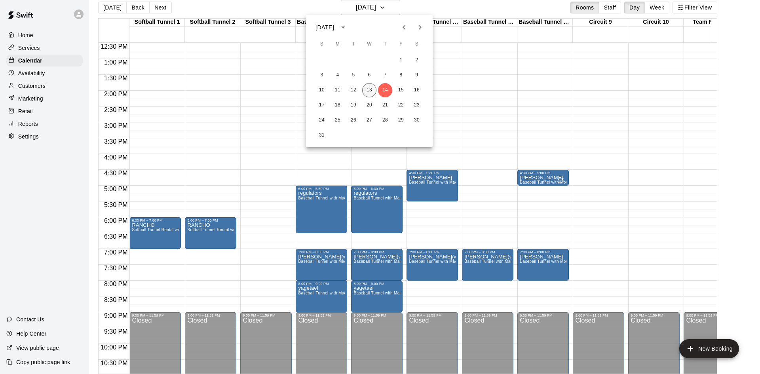
click at [366, 93] on button "13" at bounding box center [369, 90] width 14 height 14
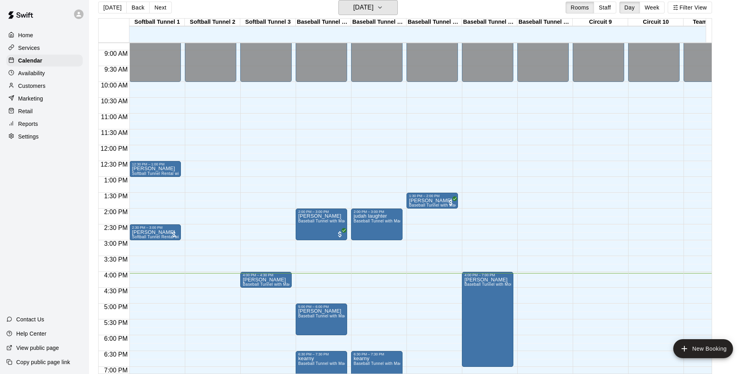
scroll to position [277, 0]
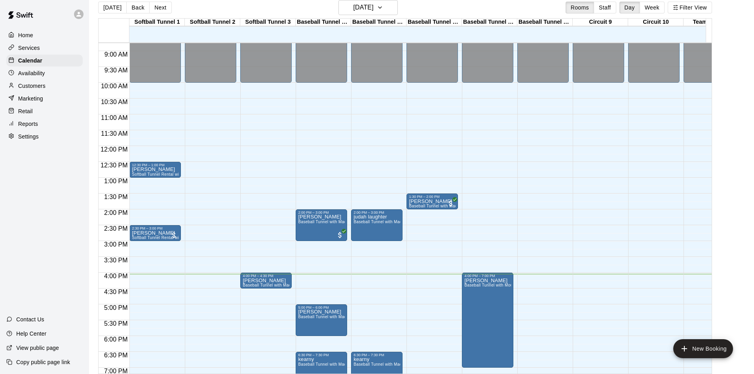
click at [36, 92] on div "Customers" at bounding box center [44, 86] width 76 height 12
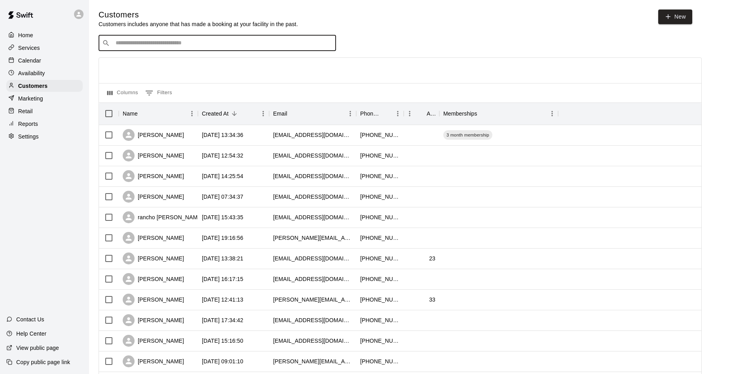
click at [137, 45] on input "Search customers by name or email" at bounding box center [222, 43] width 219 height 8
drag, startPoint x: 155, startPoint y: 48, endPoint x: 0, endPoint y: 45, distance: 155.1
click at [0, 45] on div "Home Services Calendar Availability Customers Marketing Retail Reports Settings…" at bounding box center [377, 341] width 754 height 683
type input "******"
drag, startPoint x: 159, startPoint y: 40, endPoint x: 28, endPoint y: 53, distance: 132.0
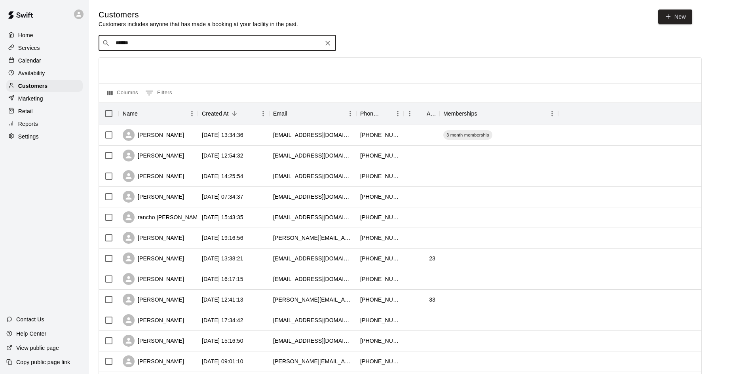
click at [44, 51] on div "Home Services Calendar Availability Customers Marketing Retail Reports Settings…" at bounding box center [377, 341] width 754 height 683
click at [332, 45] on button "Clear" at bounding box center [327, 43] width 11 height 11
click at [50, 62] on div "Calendar" at bounding box center [44, 61] width 76 height 12
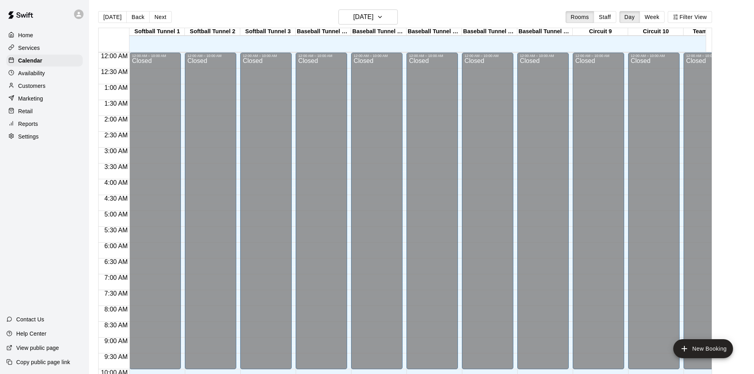
scroll to position [436, 0]
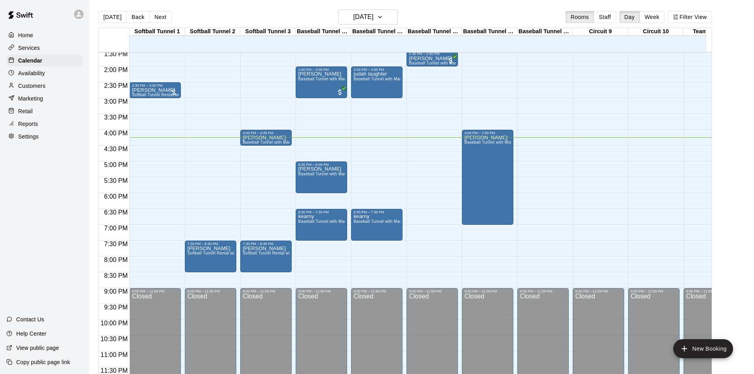
click at [424, 135] on div "12:00 AM – 10:00 AM Closed 1:30 PM – 2:00 PM [PERSON_NAME] Baseball Tunnel with…" at bounding box center [431, 3] width 51 height 760
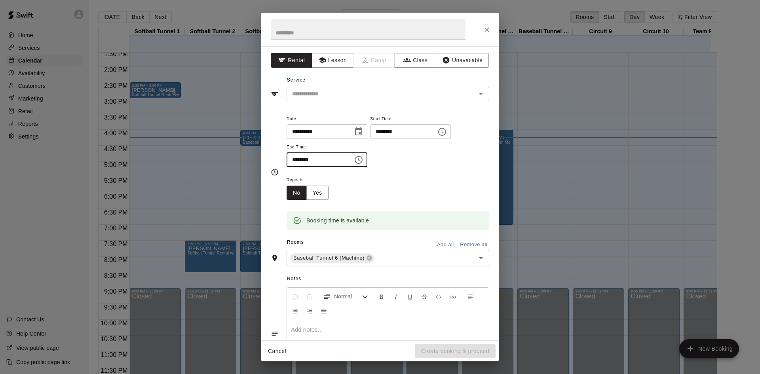
click at [297, 160] on input "********" at bounding box center [316, 159] width 61 height 15
click at [401, 130] on input "********" at bounding box center [400, 131] width 61 height 15
type input "********"
click at [298, 159] on input "********" at bounding box center [316, 159] width 61 height 15
type input "********"
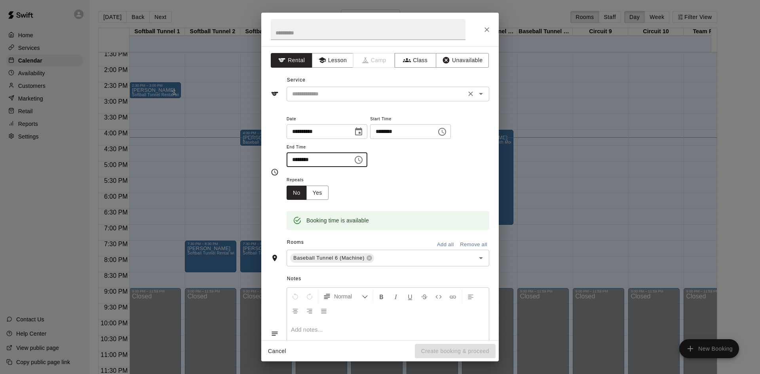
click at [303, 94] on input "text" at bounding box center [376, 94] width 174 height 10
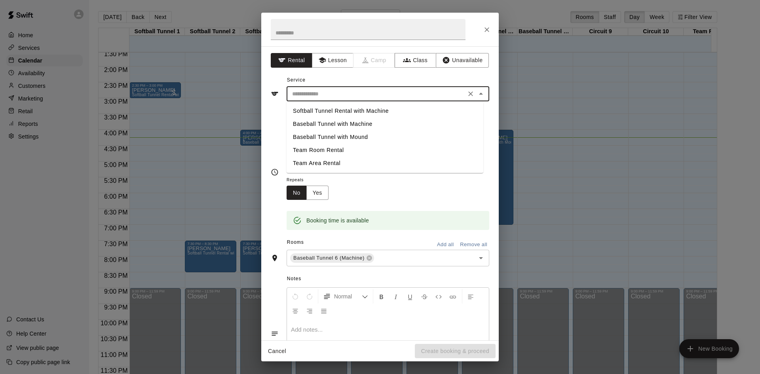
drag, startPoint x: 324, startPoint y: 137, endPoint x: 317, endPoint y: 112, distance: 25.4
click at [324, 136] on li "Baseball Tunnel with Mound" at bounding box center [384, 137] width 197 height 13
type input "**********"
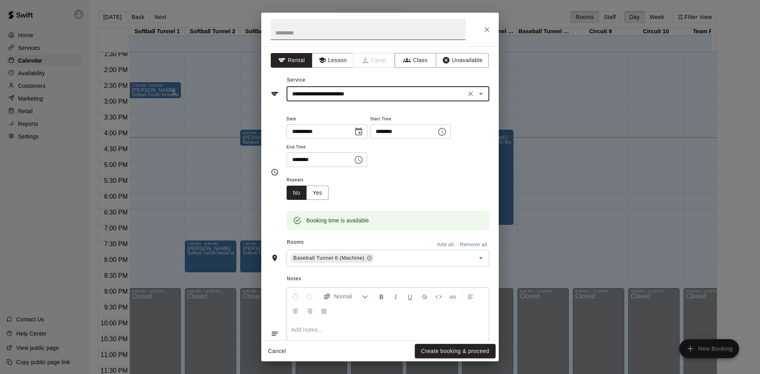
click at [306, 33] on input "text" at bounding box center [368, 29] width 195 height 21
type input "*****"
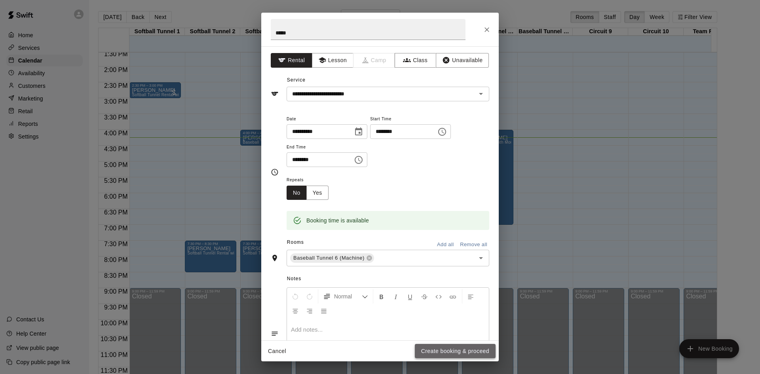
click at [432, 349] on button "Create booking & proceed" at bounding box center [455, 351] width 81 height 15
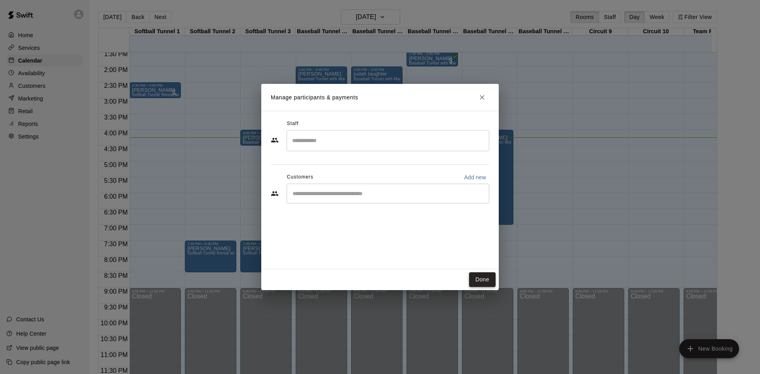
click at [482, 275] on button "Done" at bounding box center [482, 279] width 27 height 15
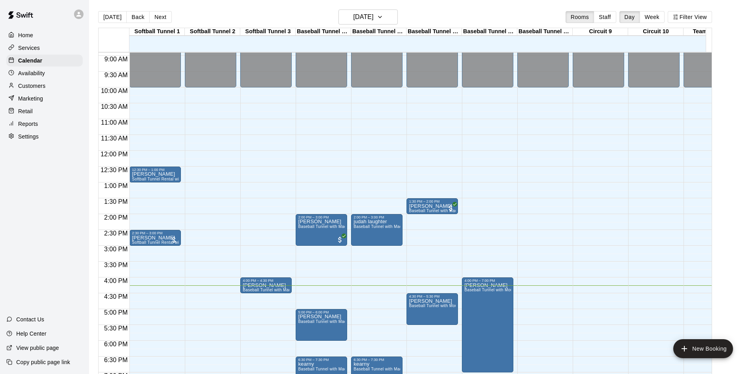
scroll to position [278, 0]
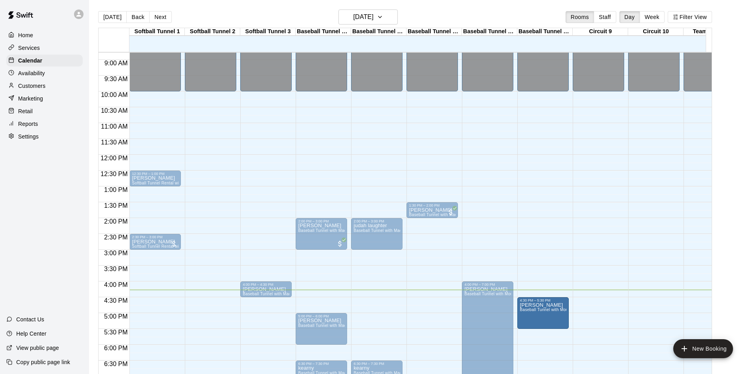
drag, startPoint x: 571, startPoint y: 322, endPoint x: 567, endPoint y: 315, distance: 8.6
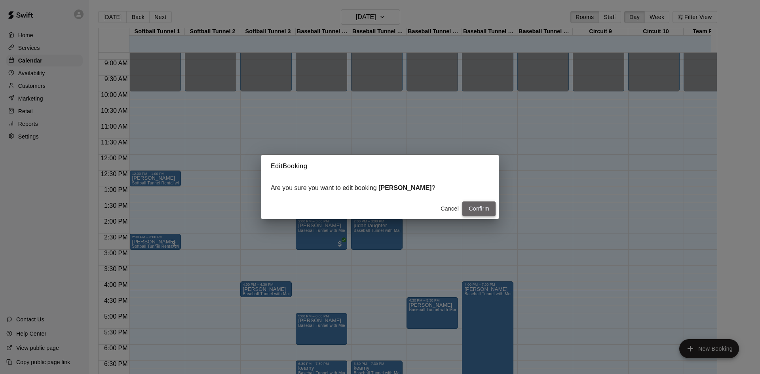
click at [487, 208] on button "Confirm" at bounding box center [478, 208] width 33 height 15
